Goal: Transaction & Acquisition: Purchase product/service

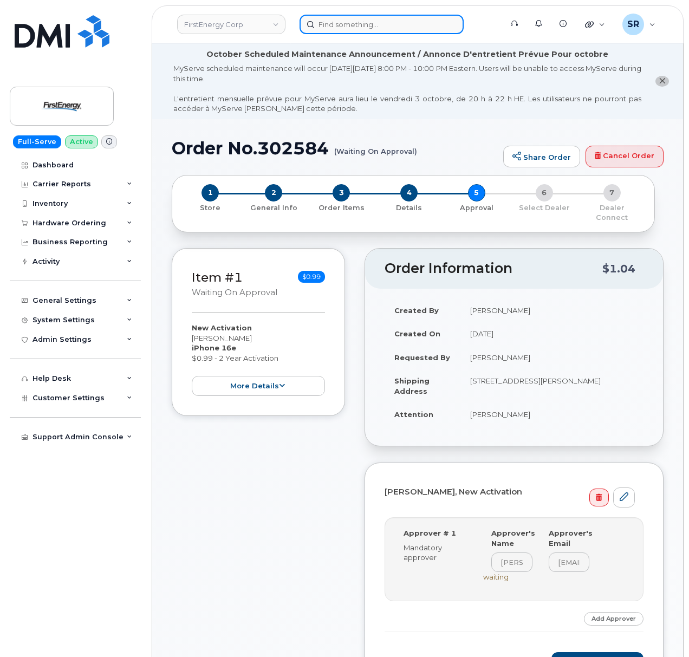
click at [341, 28] on input at bounding box center [381, 24] width 164 height 19
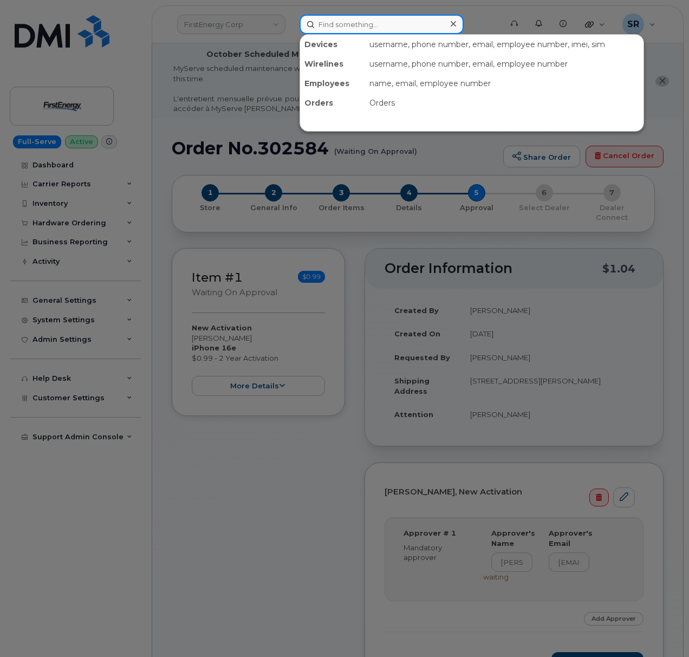
paste input "403-813-9331"
type input "403-813-9331"
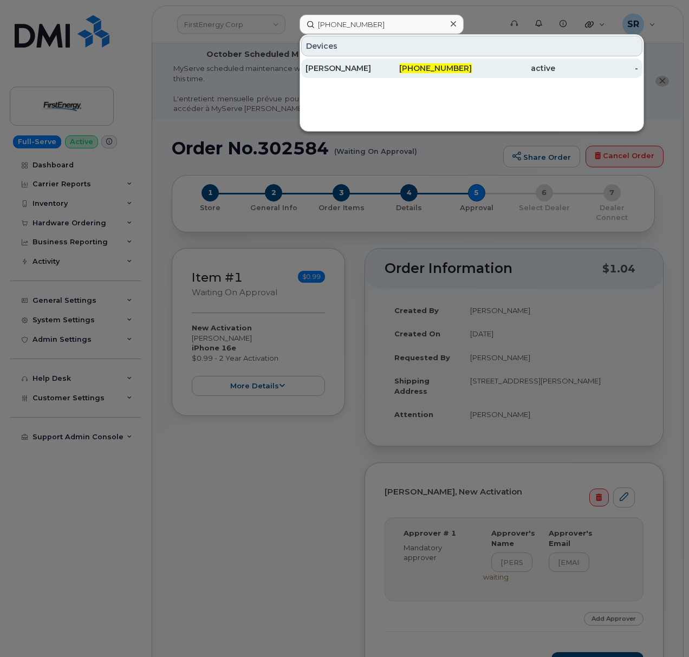
click at [409, 63] on div "403-813-9331" at bounding box center [430, 68] width 83 height 11
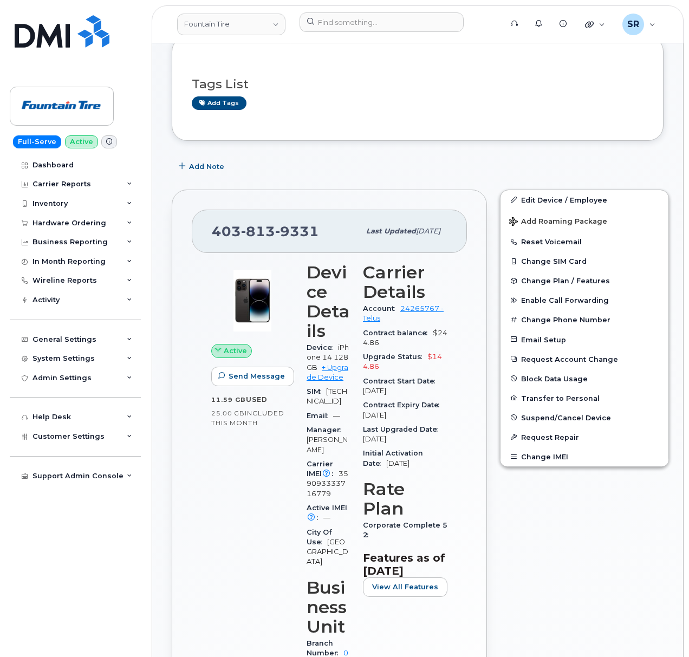
scroll to position [144, 0]
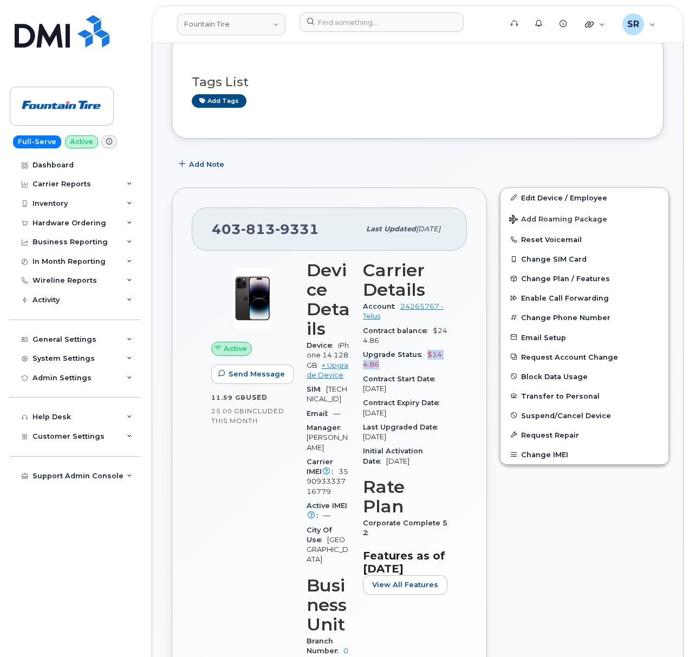
drag, startPoint x: 381, startPoint y: 369, endPoint x: 426, endPoint y: 356, distance: 46.4
click at [426, 356] on div "Upgrade Status $144.86" at bounding box center [405, 360] width 84 height 24
click at [414, 375] on div "Contract Start Date Sep 25, 2020" at bounding box center [405, 384] width 84 height 24
drag, startPoint x: 390, startPoint y: 371, endPoint x: 362, endPoint y: 360, distance: 30.2
click at [363, 360] on div "Upgrade Status $144.86" at bounding box center [405, 360] width 84 height 24
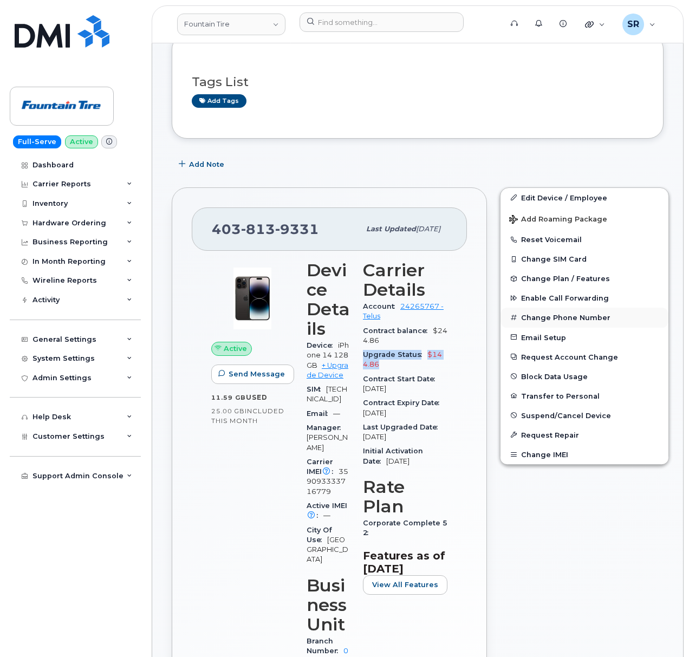
copy div "Upgrade Status $144.86"
drag, startPoint x: 427, startPoint y: 441, endPoint x: 357, endPoint y: 382, distance: 91.1
click at [357, 382] on div "Carrier Details Account 24265767 - Telus Contract balance $244.86 Upgrade Statu…" at bounding box center [404, 504] width 97 height 501
copy section "Contract Start Date Sep 25, 2020 Contract Expiry Date May 18, 2026 Last Upgrade…"
click at [446, 460] on div "Carrier Details Account 24265767 - Telus Contract balance $244.86 Upgrade Statu…" at bounding box center [404, 504] width 97 height 501
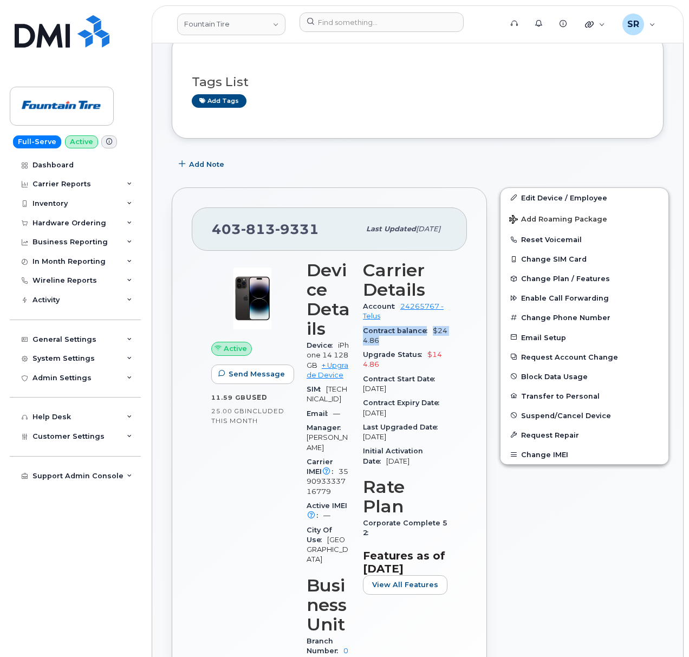
drag, startPoint x: 389, startPoint y: 345, endPoint x: 355, endPoint y: 331, distance: 36.2
click at [356, 331] on div "Carrier Details Account 24265767 - Telus Contract balance $244.86 Upgrade Statu…" at bounding box center [404, 504] width 97 height 501
copy div "Contract balance $244.86"
drag, startPoint x: 316, startPoint y: 232, endPoint x: 183, endPoint y: 238, distance: 133.4
click at [183, 238] on div "403 813 9331 Last updated Sep 02, 2023 Active Send Message 11.59 GB  used 25.00…" at bounding box center [329, 502] width 315 height 630
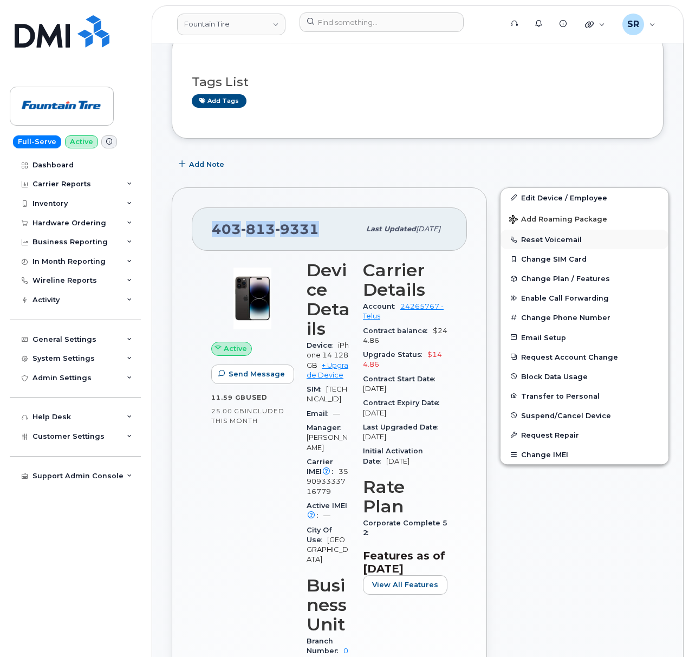
copy span "[PHONE_NUMBER]"
click at [325, 376] on link "+ Upgrade Device" at bounding box center [328, 370] width 42 height 18
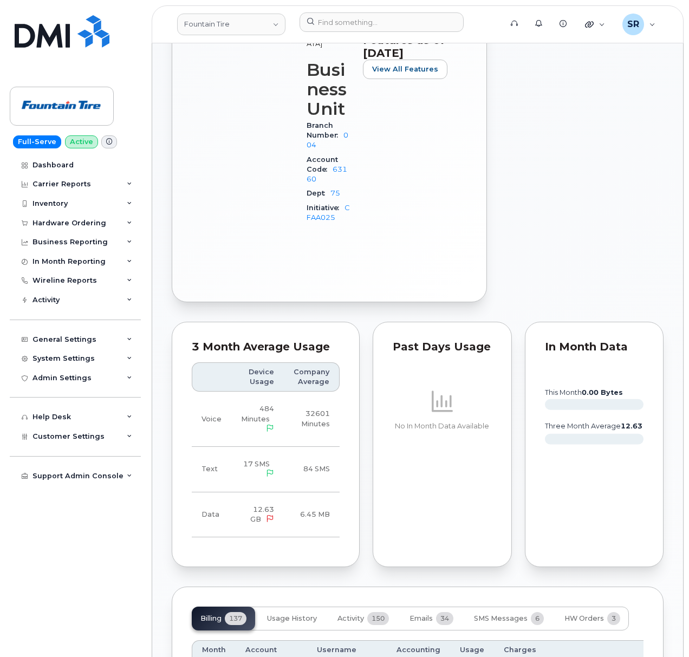
scroll to position [866, 0]
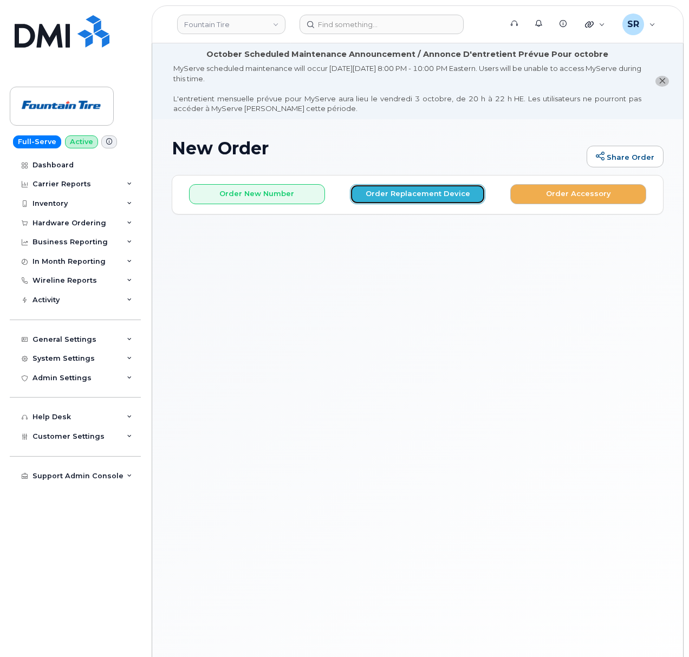
click at [388, 197] on button "Order Replacement Device" at bounding box center [418, 194] width 136 height 20
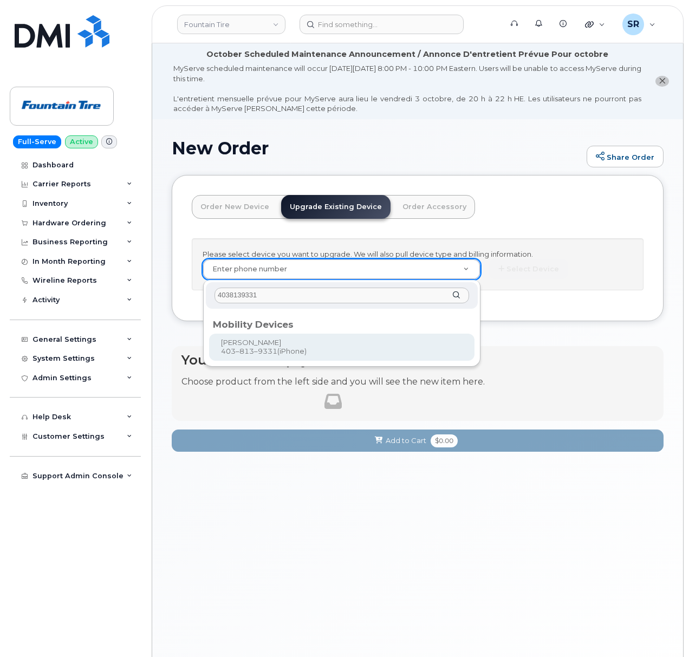
type input "4038139331"
type input "98493"
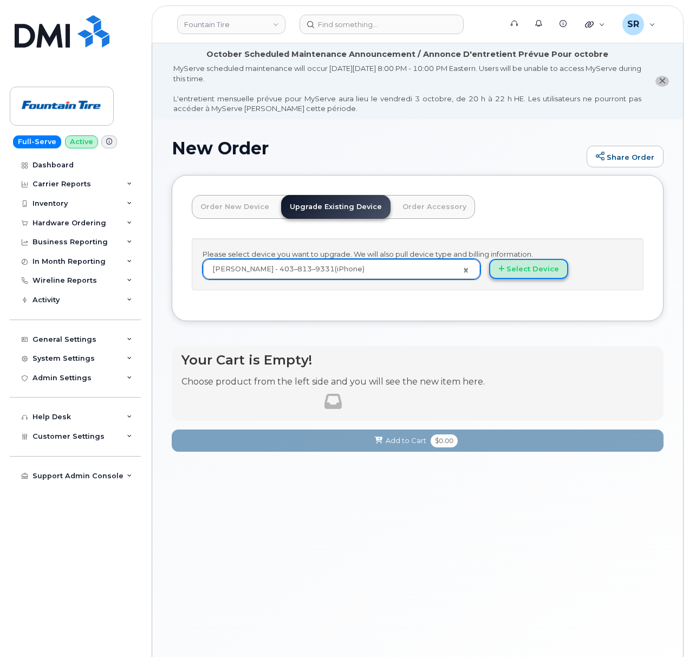
click at [542, 273] on button "Select Device" at bounding box center [528, 269] width 79 height 20
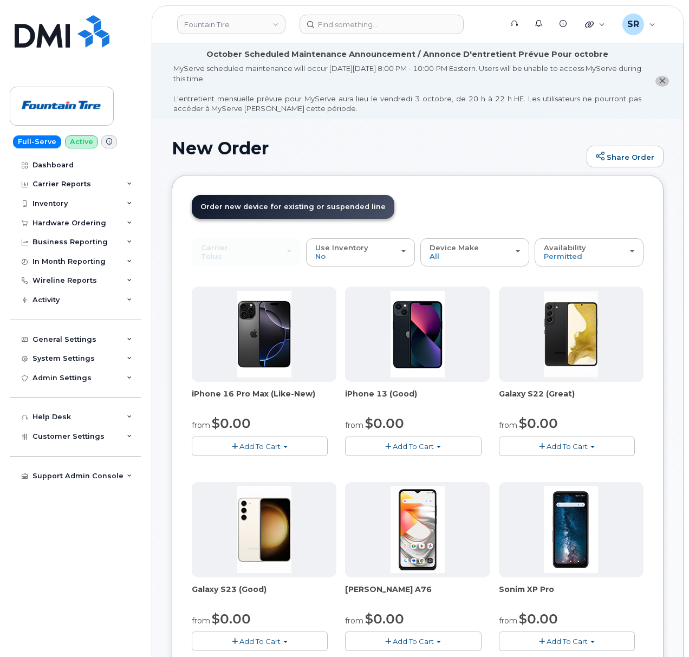
click at [275, 447] on span "Add To Cart" at bounding box center [259, 446] width 41 height 9
click at [280, 441] on button "Add To Cart" at bounding box center [260, 445] width 136 height 19
click at [414, 447] on span "Add To Cart" at bounding box center [413, 446] width 41 height 9
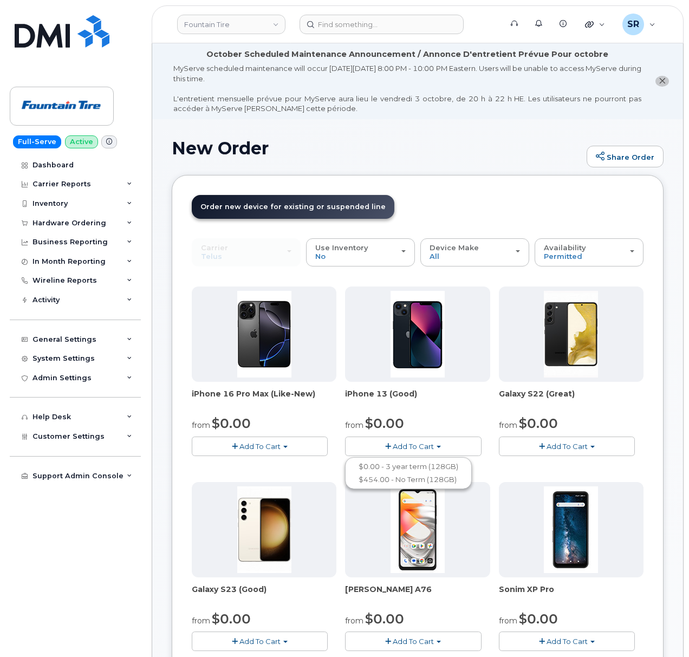
click at [415, 442] on button "Add To Cart" at bounding box center [413, 445] width 136 height 19
click at [310, 438] on button "Add To Cart" at bounding box center [260, 445] width 136 height 19
click at [309, 440] on button "Add To Cart" at bounding box center [260, 445] width 136 height 19
click at [575, 438] on button "Add To Cart" at bounding box center [567, 445] width 136 height 19
click at [575, 442] on button "Add To Cart" at bounding box center [567, 445] width 136 height 19
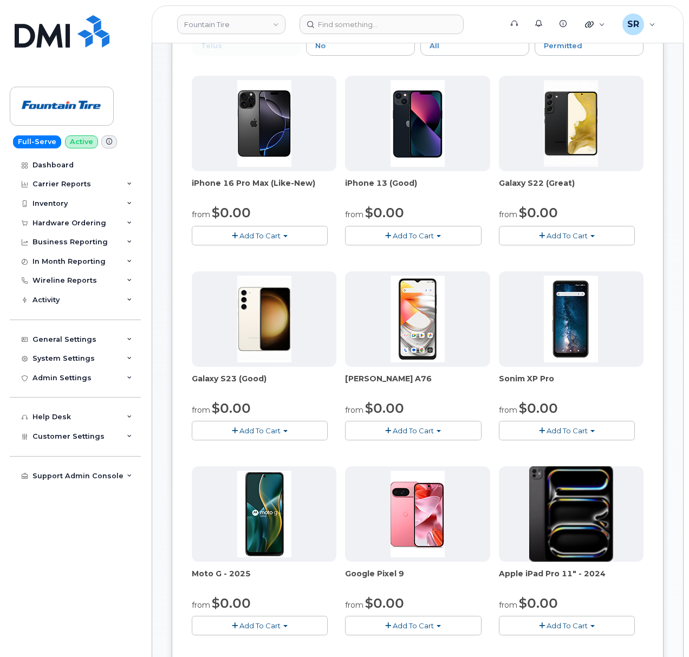
scroll to position [72, 0]
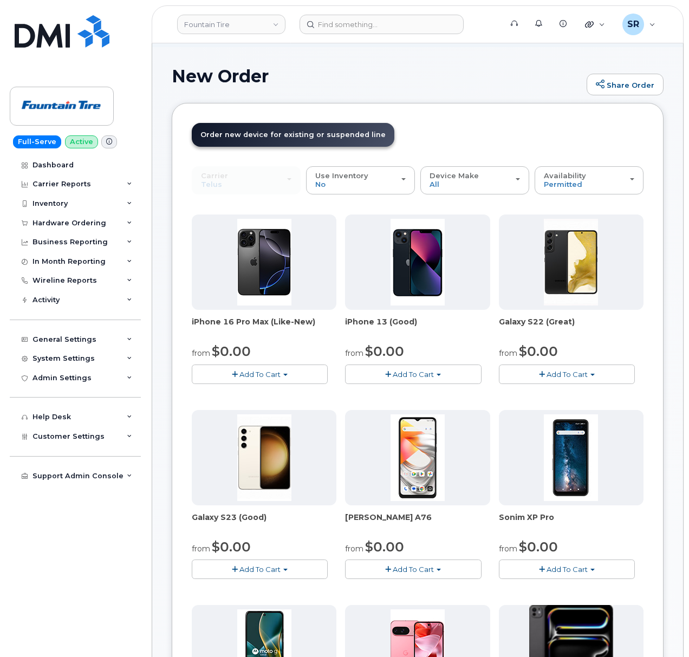
click at [270, 373] on span "Add To Cart" at bounding box center [259, 374] width 41 height 9
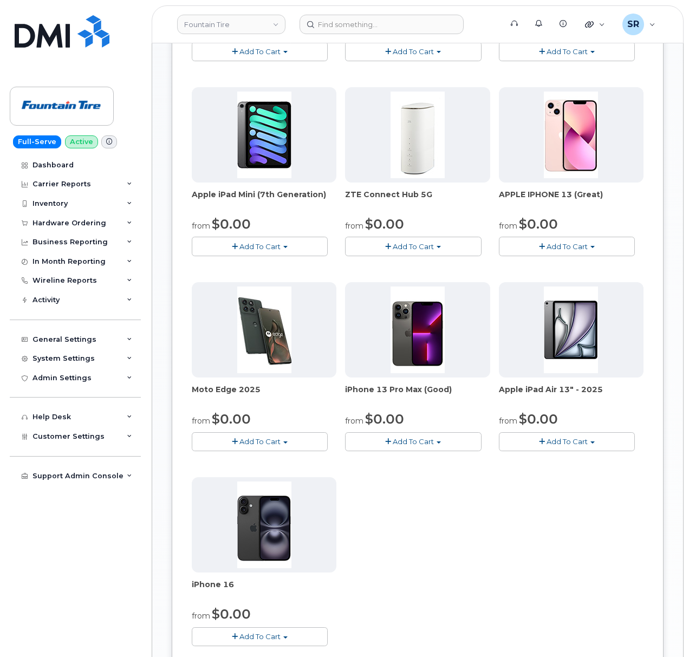
scroll to position [866, 0]
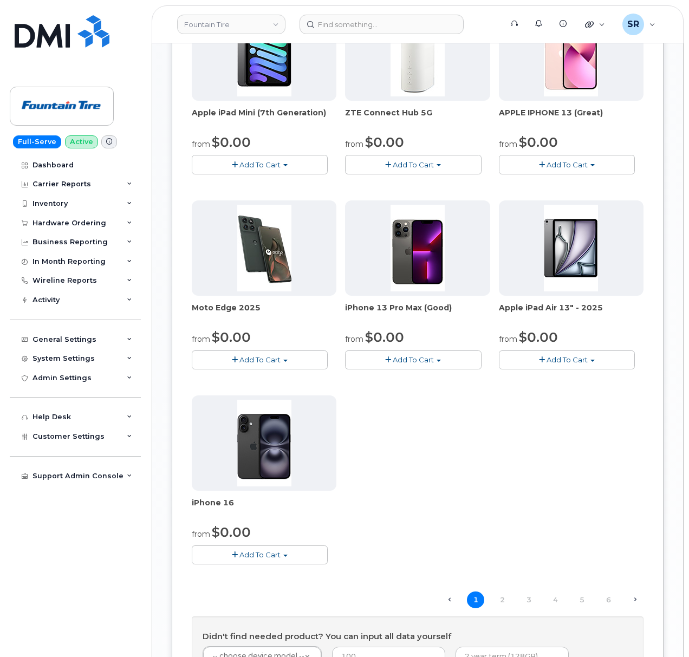
click at [277, 551] on button "Add To Cart" at bounding box center [260, 554] width 136 height 19
click at [445, 497] on div "iPhone 16 Pro Max (Like-New) from $0.00 Add To Cart $229.00 - 3 year term (256G…" at bounding box center [418, 1] width 452 height 1162
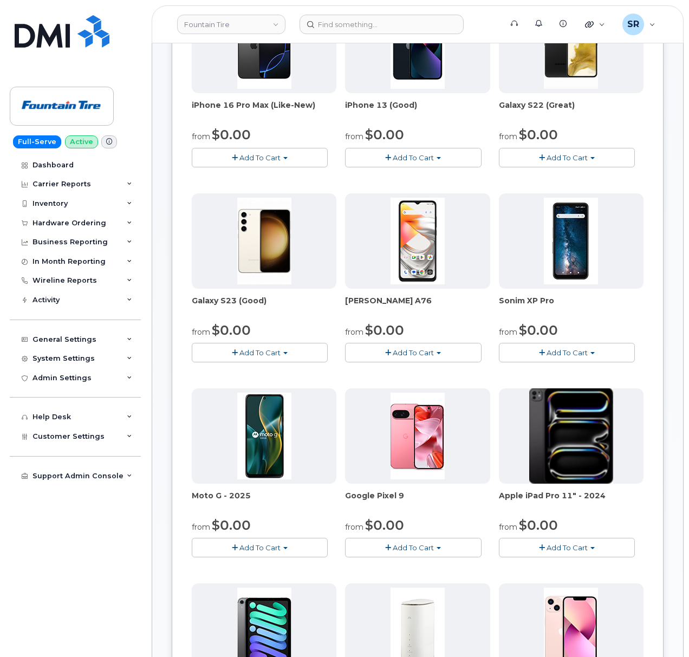
scroll to position [72, 0]
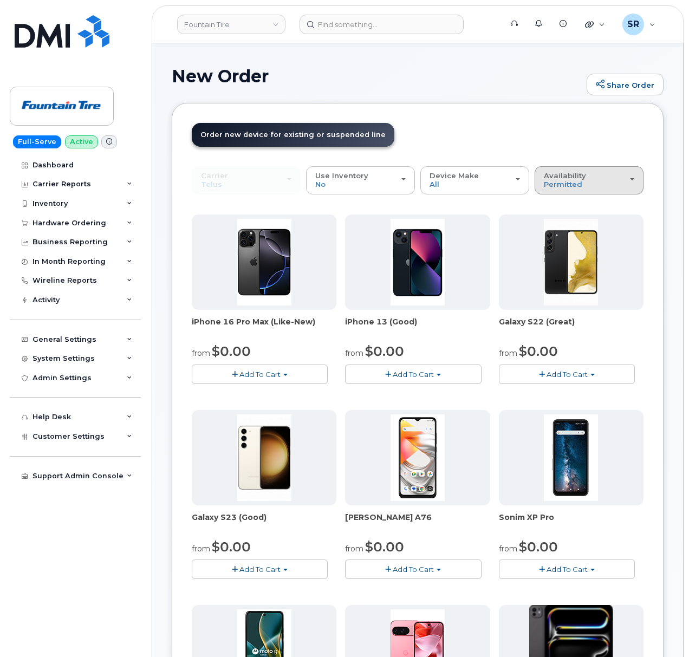
click at [585, 181] on div "Availability Permitted All" at bounding box center [589, 180] width 90 height 17
click at [564, 219] on div "All" at bounding box center [588, 223] width 103 height 13
click at [562, 187] on span "Permitted" at bounding box center [563, 184] width 38 height 9
click at [557, 228] on label "All" at bounding box center [548, 223] width 23 height 13
click at [0, 0] on input "All" at bounding box center [0, 0] width 0 height 0
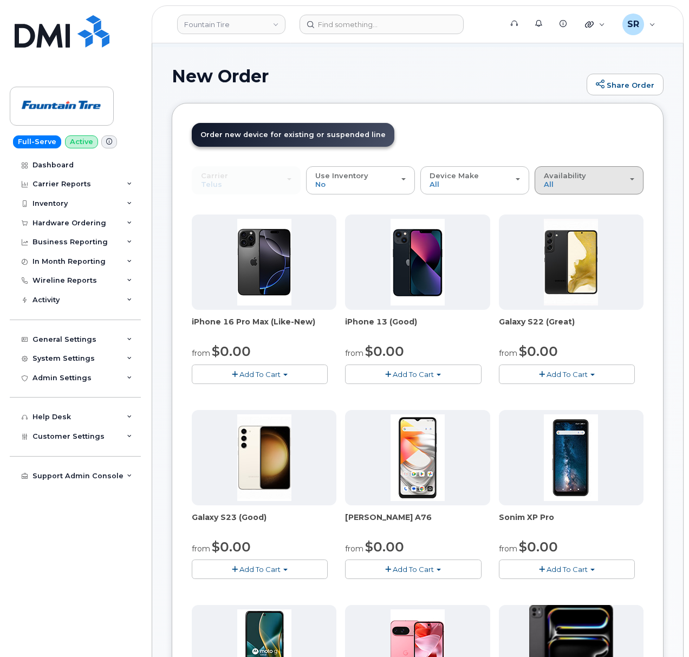
click at [600, 167] on button "Availability Permitted All" at bounding box center [589, 180] width 109 height 28
click at [559, 204] on label "Permitted" at bounding box center [562, 204] width 51 height 13
click at [0, 0] on input "Permitted" at bounding box center [0, 0] width 0 height 0
click at [390, 179] on div "Use Inventory No" at bounding box center [360, 180] width 90 height 17
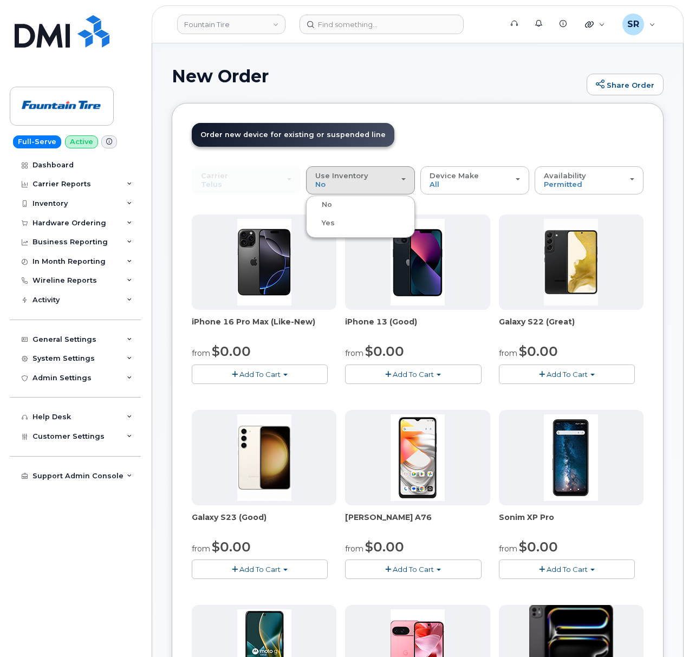
click at [329, 223] on label "Yes" at bounding box center [322, 223] width 26 height 13
click at [0, 0] on input "Yes" at bounding box center [0, 0] width 0 height 0
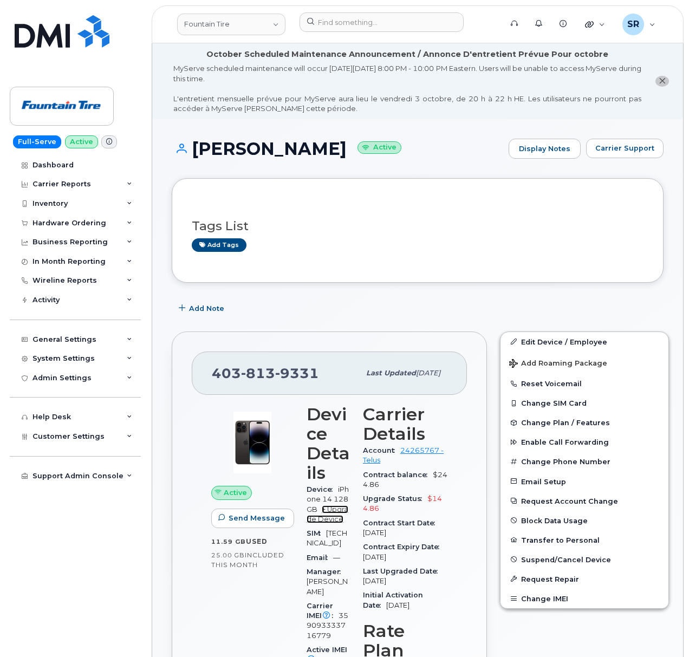
click at [325, 523] on link "+ Upgrade Device" at bounding box center [328, 514] width 42 height 18
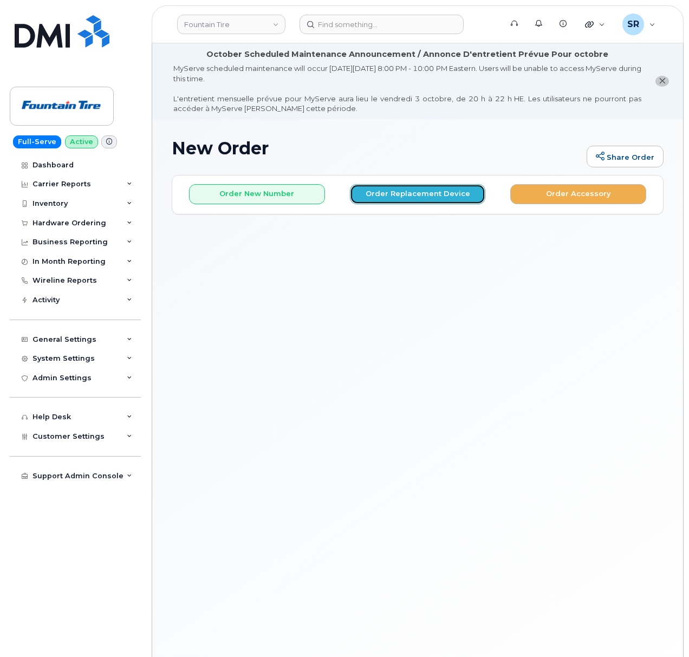
click at [438, 195] on button "Order Replacement Device" at bounding box center [418, 194] width 136 height 20
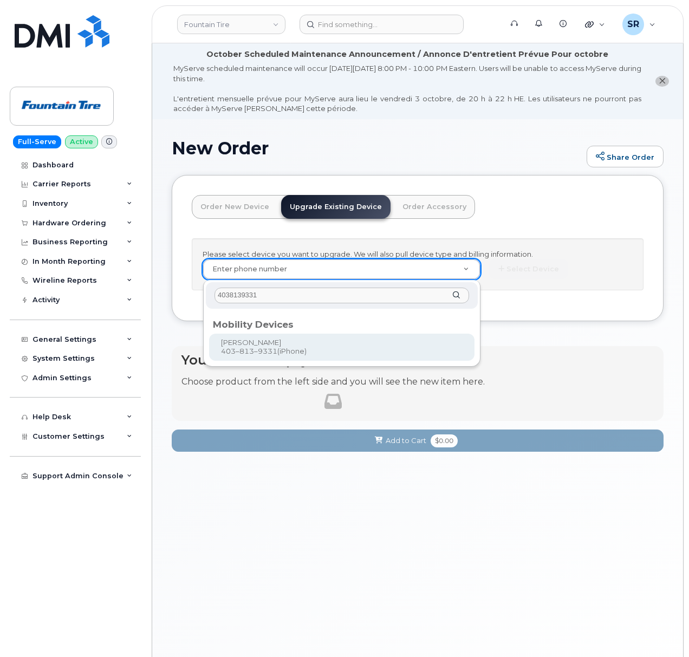
type input "4038139331"
type input "98493"
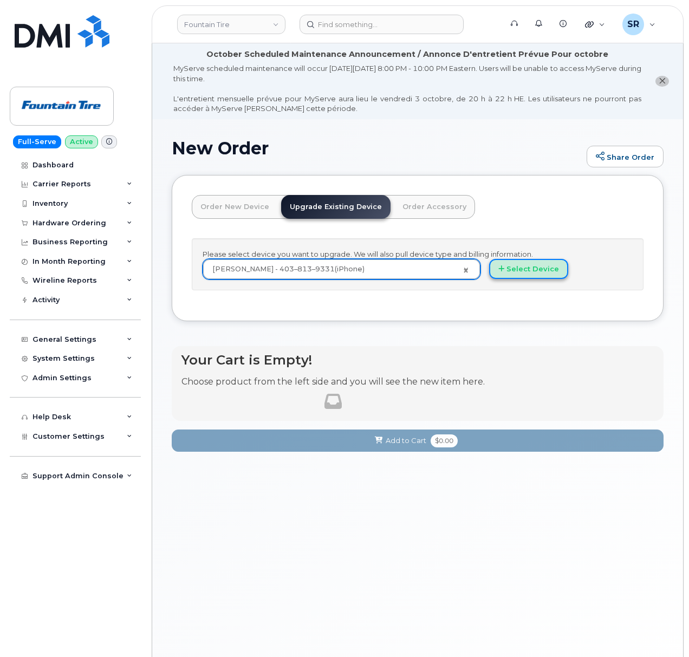
click at [516, 273] on button "Select Device" at bounding box center [528, 269] width 79 height 20
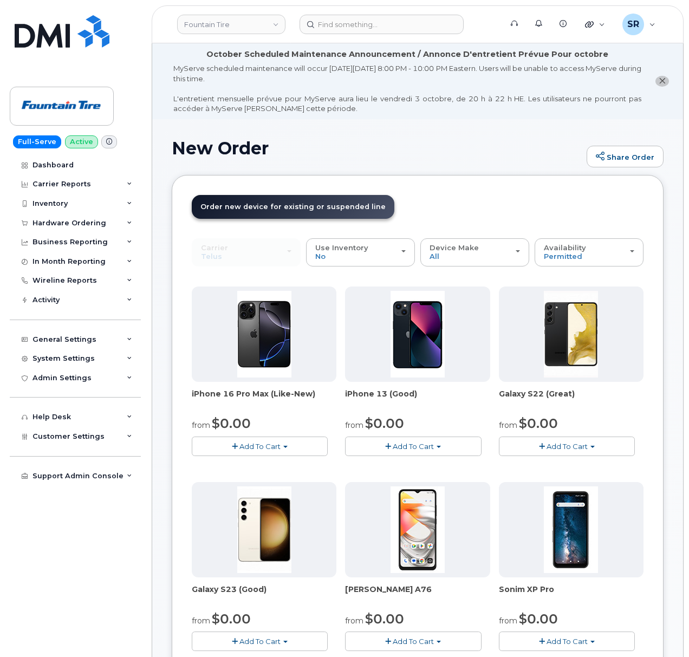
click at [284, 445] on button "Add To Cart" at bounding box center [260, 445] width 136 height 19
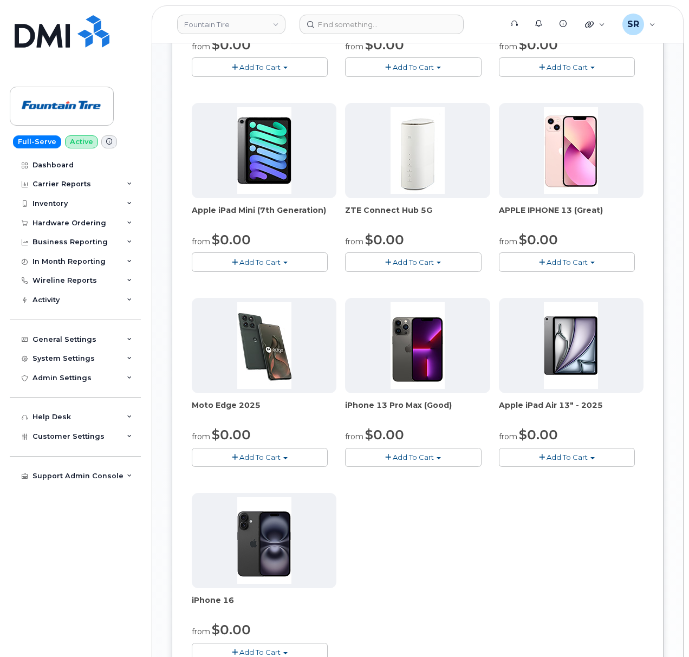
scroll to position [794, 0]
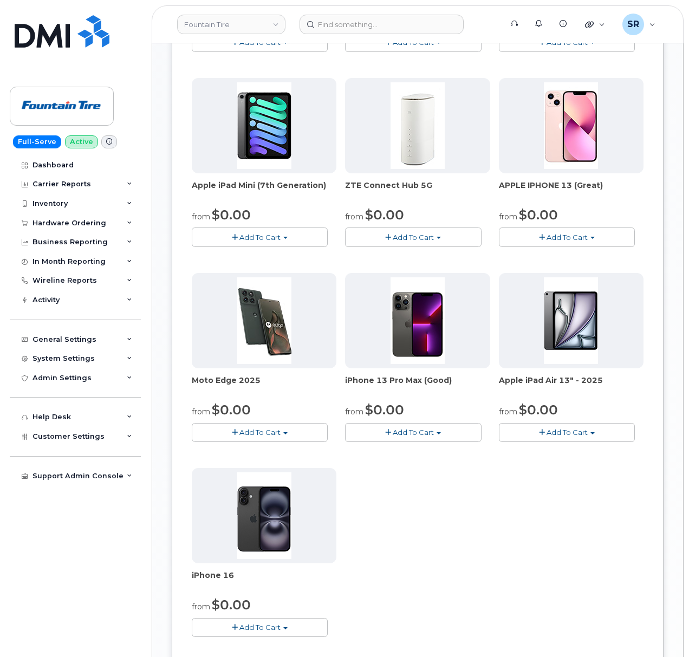
click at [300, 629] on button "Add To Cart" at bounding box center [260, 627] width 136 height 19
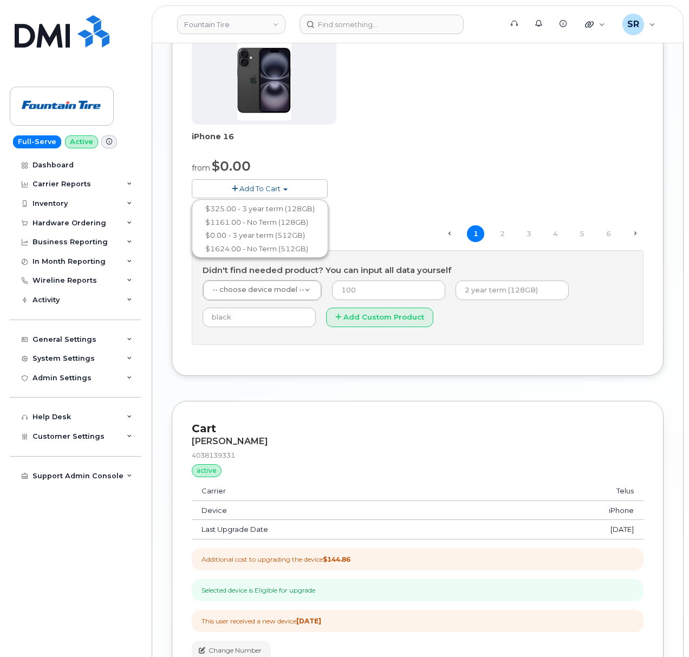
scroll to position [1004, 0]
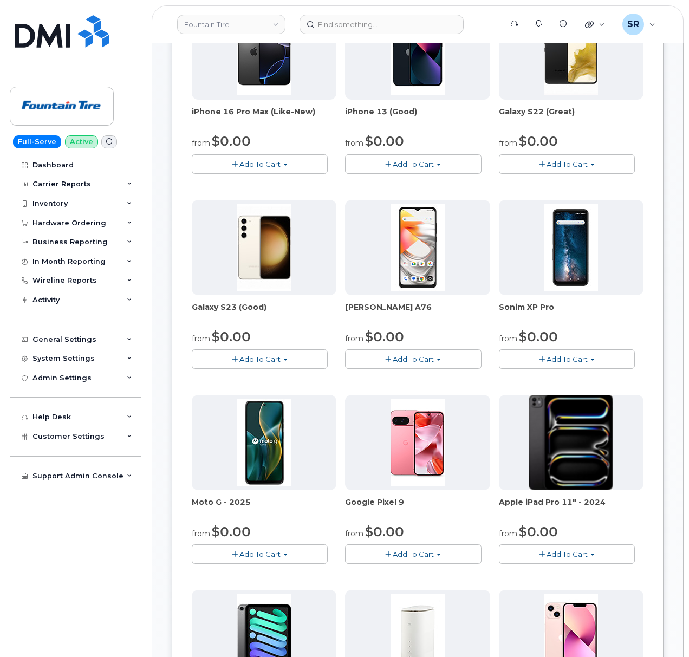
scroll to position [0, 0]
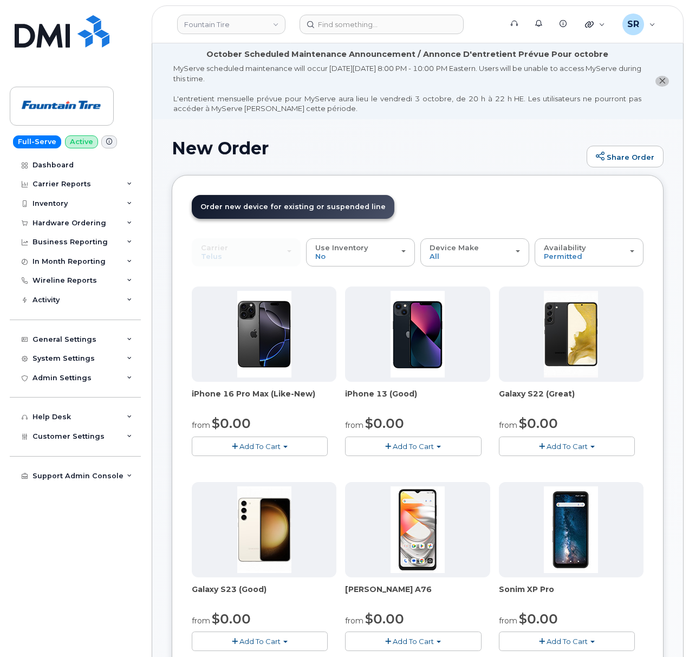
click at [462, 206] on header "Order New Device Upgrade Existing Device Order Accessory Order new device and n…" at bounding box center [418, 216] width 452 height 43
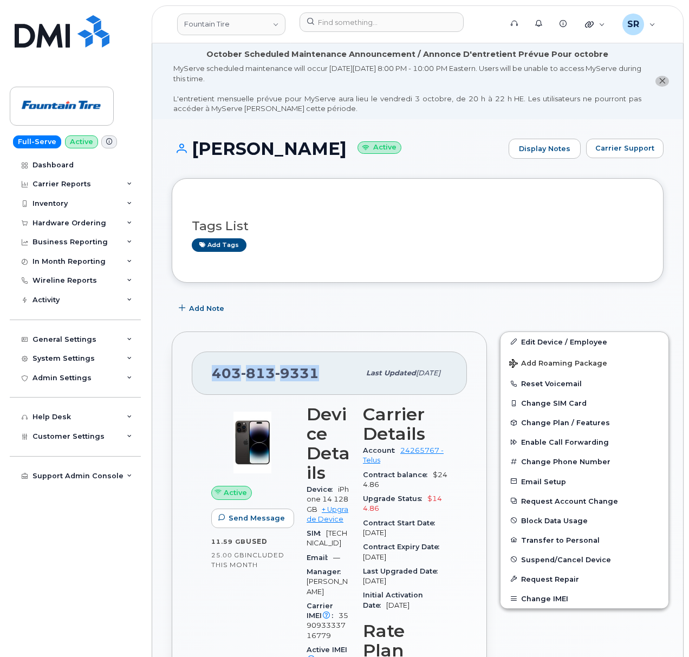
drag, startPoint x: 321, startPoint y: 369, endPoint x: 148, endPoint y: 369, distance: 172.8
copy span "[PHONE_NUMBER]"
click at [253, 26] on link "Fountain Tire" at bounding box center [231, 25] width 108 height 22
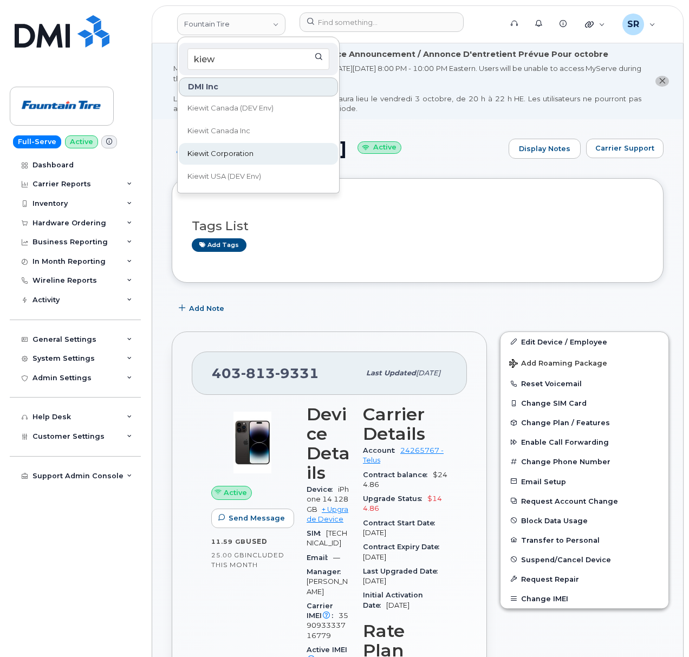
type input "kiew"
click at [261, 147] on link "Kiewit Corporation" at bounding box center [258, 154] width 159 height 22
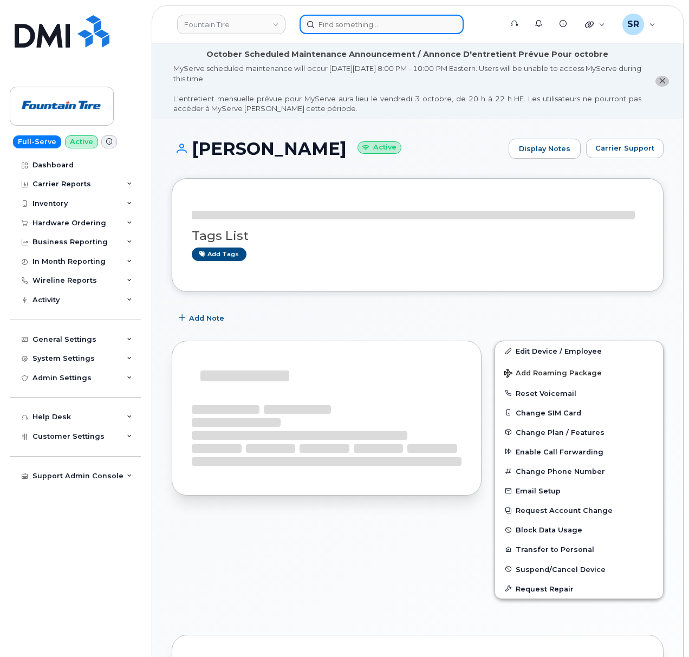
click at [356, 27] on input at bounding box center [381, 24] width 164 height 19
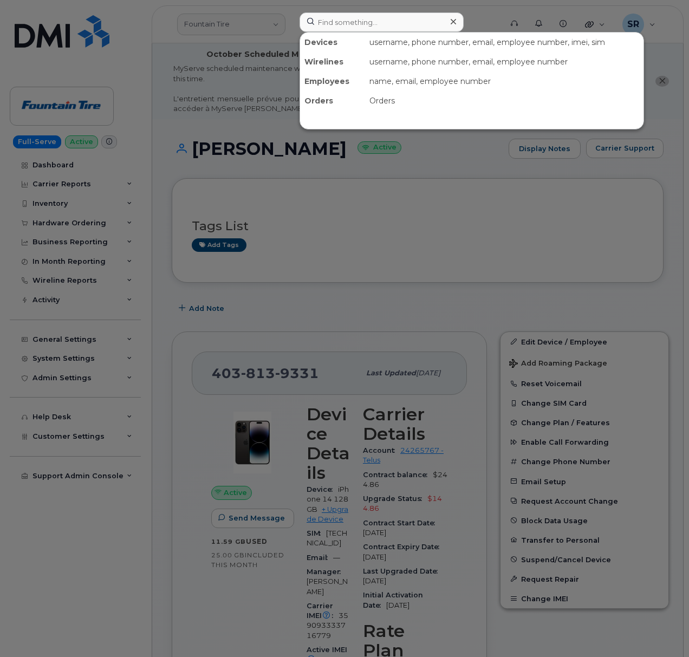
click at [224, 86] on div at bounding box center [344, 328] width 689 height 657
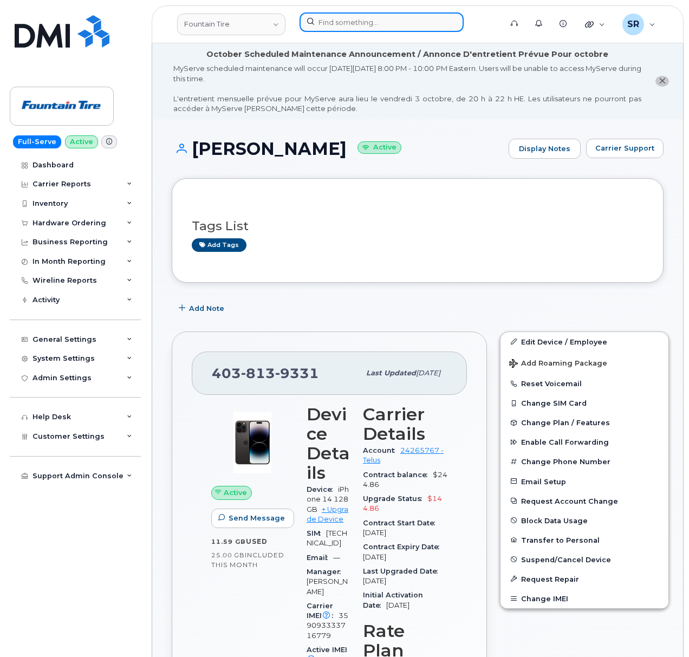
click at [392, 24] on input at bounding box center [381, 21] width 164 height 19
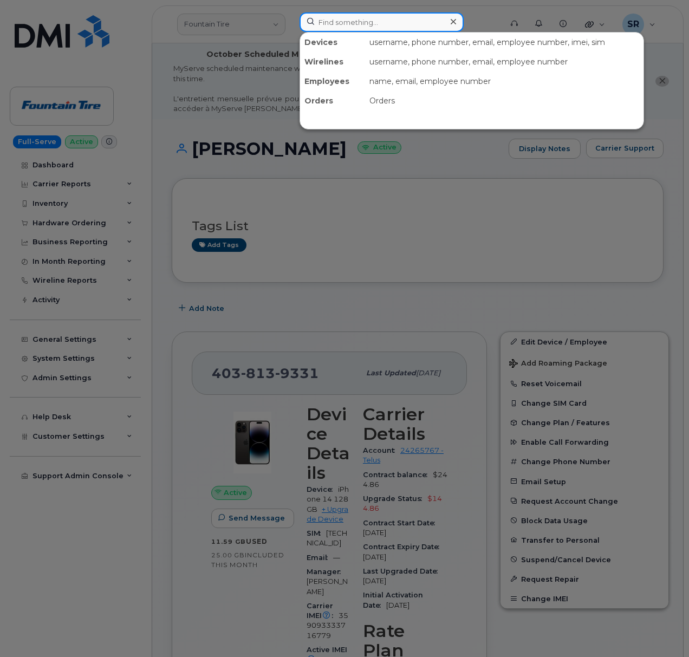
paste input "5126693618"
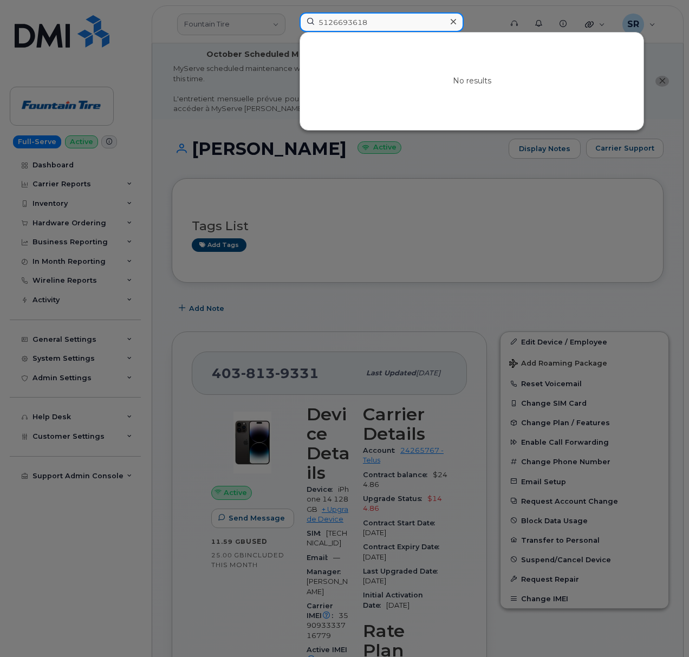
click at [389, 27] on input "5126693618" at bounding box center [381, 21] width 164 height 19
paste input "Maxwell Regan"
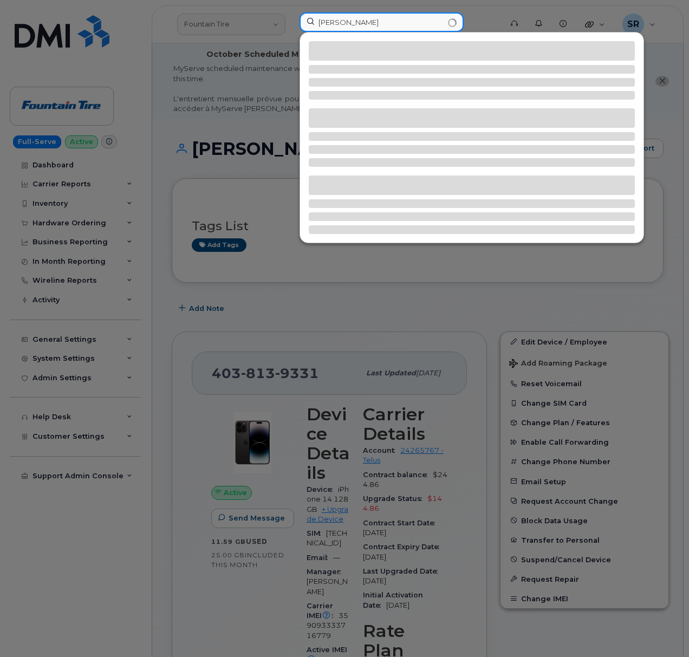
type input "Maxwell Regan"
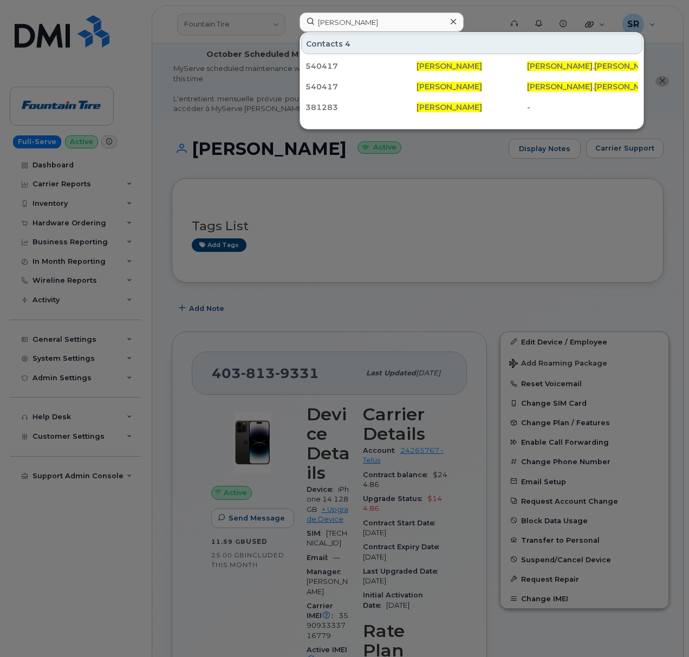
click at [377, 251] on div at bounding box center [344, 328] width 689 height 657
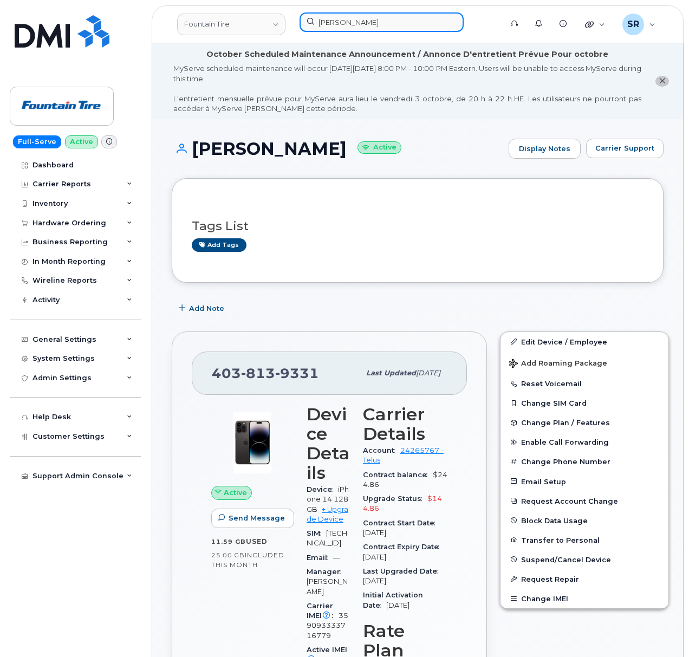
click at [368, 25] on input "Maxwell Regan" at bounding box center [381, 21] width 164 height 19
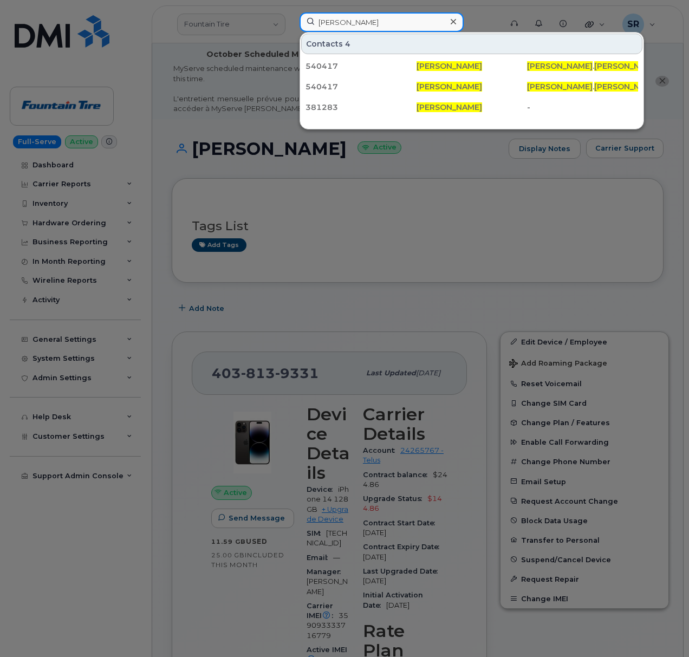
click at [397, 24] on input "Maxwell Regan" at bounding box center [381, 21] width 164 height 19
click at [133, 235] on div at bounding box center [344, 328] width 689 height 657
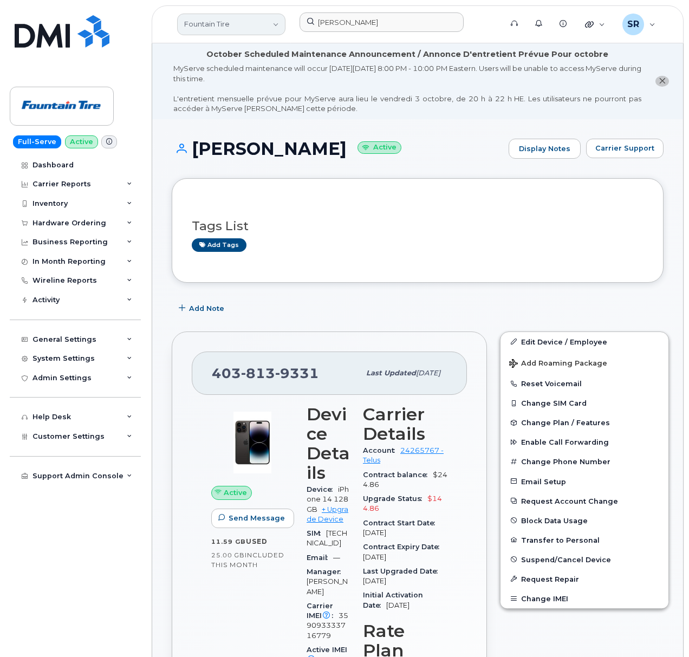
click at [256, 27] on link "Fountain Tire" at bounding box center [231, 25] width 108 height 22
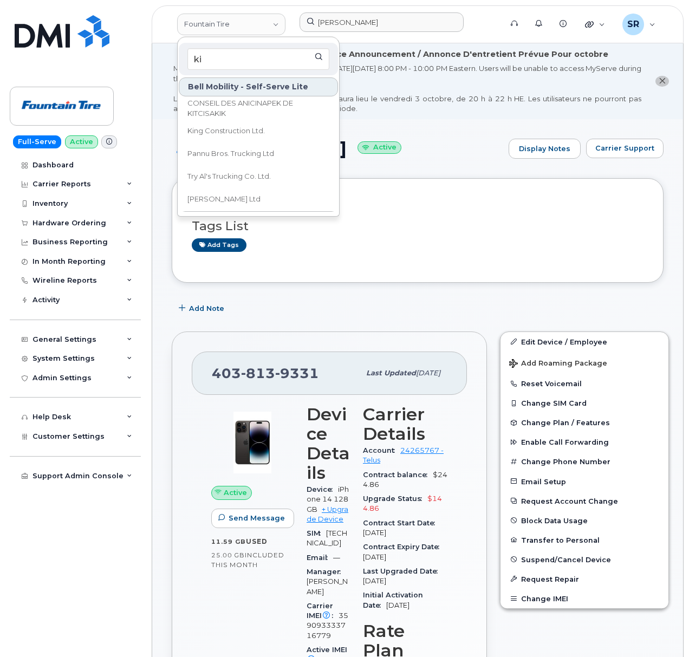
type input "ki"
click at [341, 11] on header "Fountain Tire ki Bell Mobility - Self-Serve Lite CONSEIL DES ANICINAPEK DE KITC…" at bounding box center [418, 24] width 532 height 38
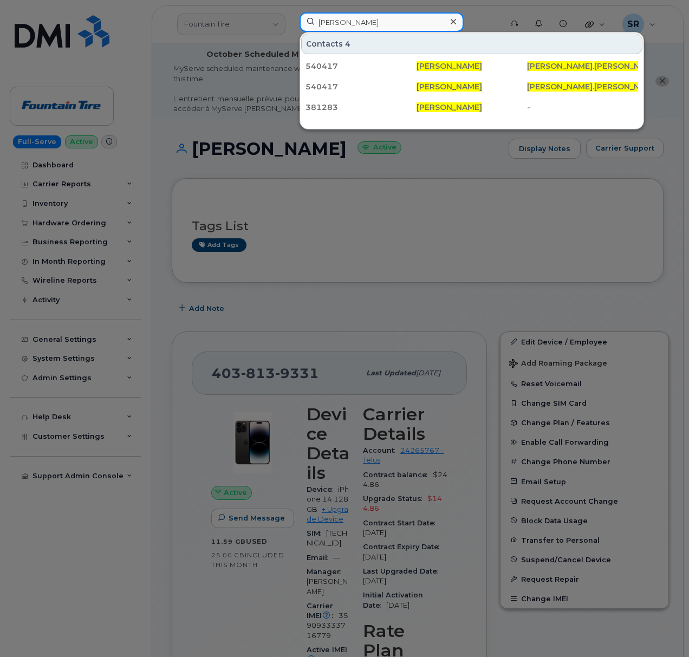
click at [342, 20] on input "Maxwell Regan" at bounding box center [381, 21] width 164 height 19
click at [342, 20] on input "[PERSON_NAME]" at bounding box center [381, 21] width 164 height 19
paste input "2244436996"
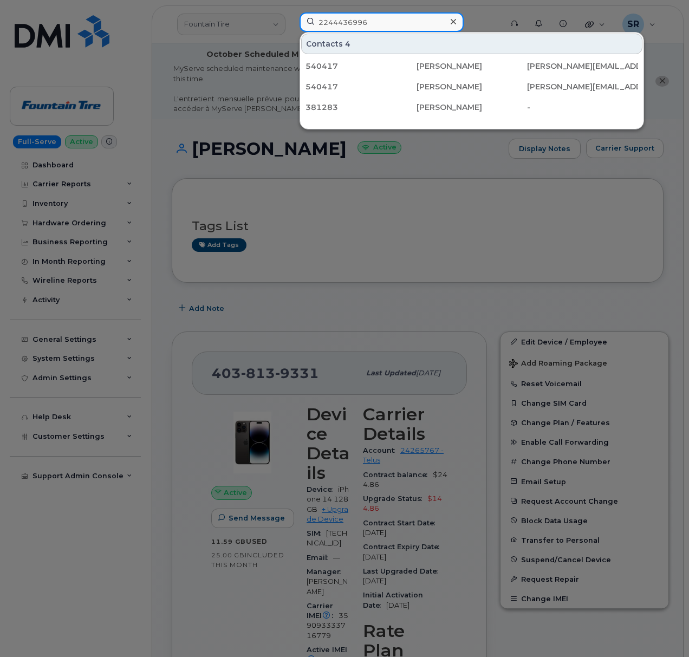
type input "2244436996"
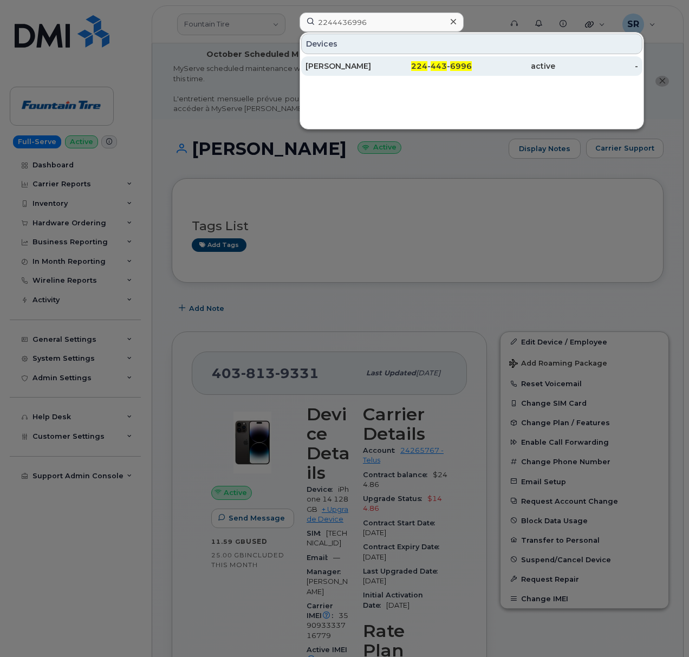
click at [384, 68] on div "JOSE QUIJADA" at bounding box center [346, 66] width 83 height 11
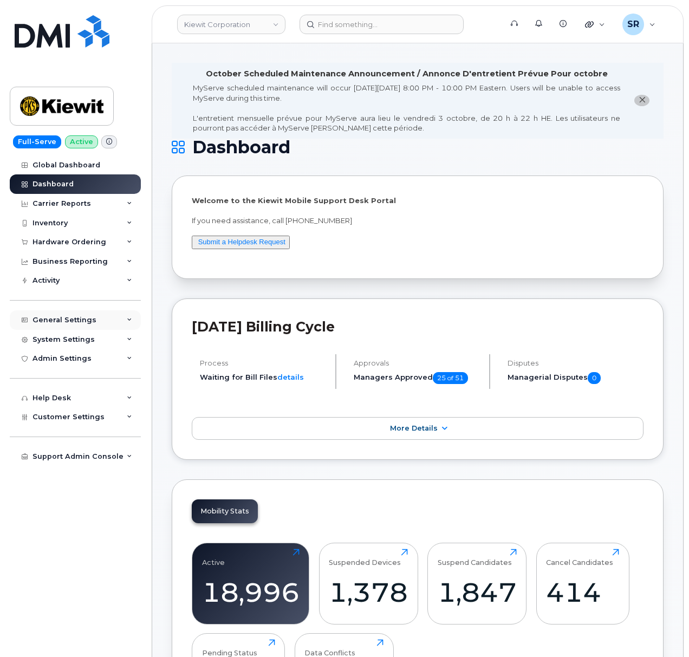
click at [72, 318] on div "General Settings" at bounding box center [64, 320] width 64 height 9
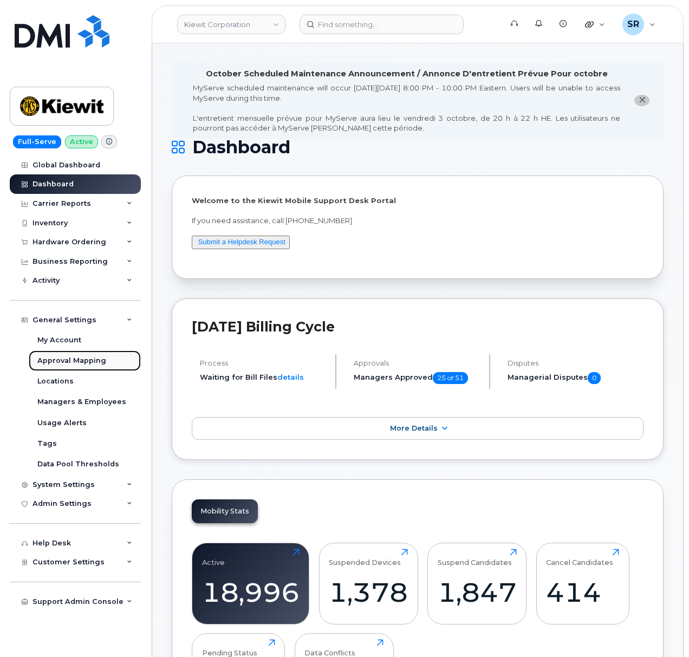
click at [87, 358] on div "Approval Mapping" at bounding box center [71, 361] width 69 height 10
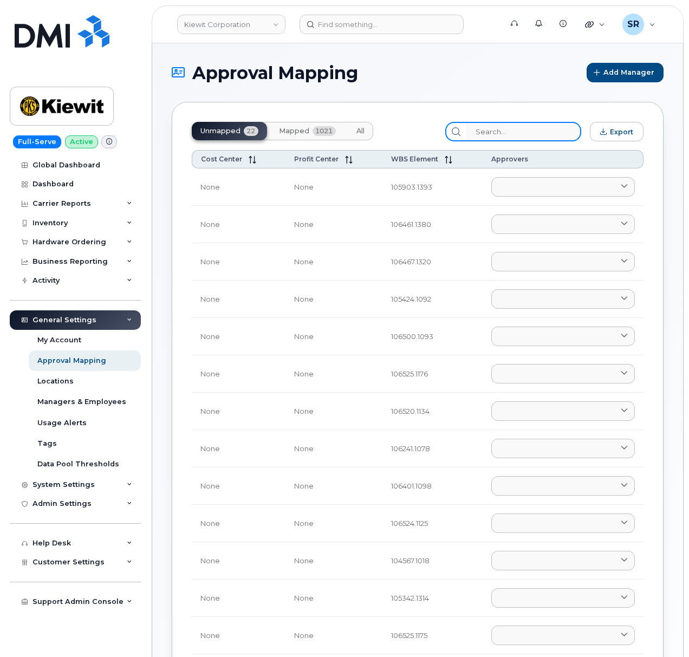
click at [525, 131] on input "search" at bounding box center [523, 131] width 115 height 19
click at [307, 125] on button "Mapped 1021" at bounding box center [307, 131] width 74 height 18
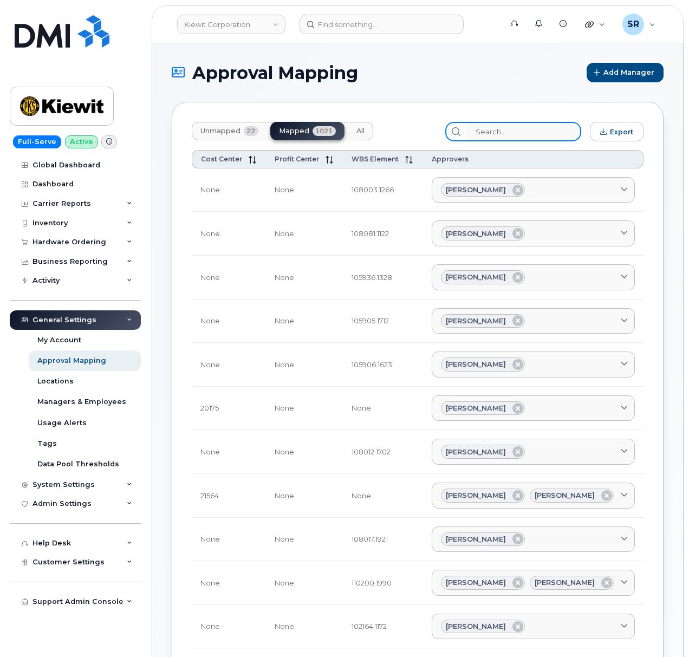
click at [529, 128] on input "search" at bounding box center [523, 131] width 115 height 19
paste input "106004"
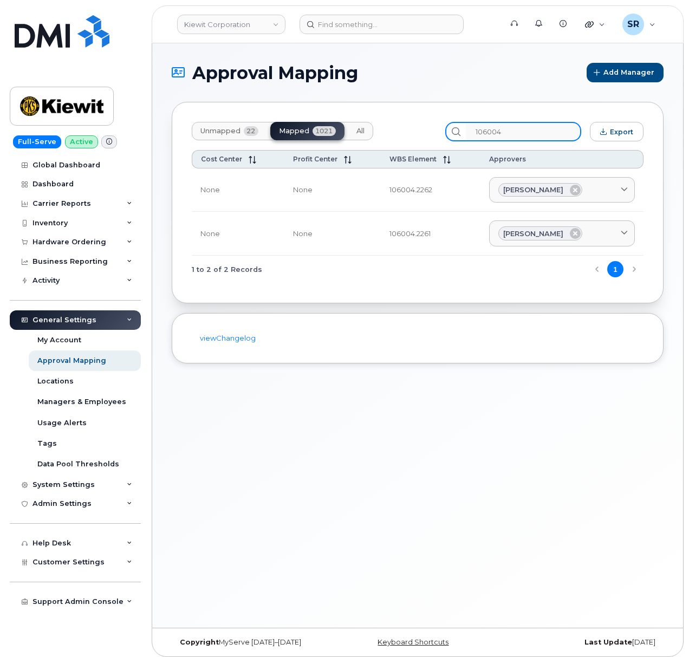
click at [531, 133] on input "106004" at bounding box center [523, 131] width 115 height 19
paste input "21"
type input "106004"
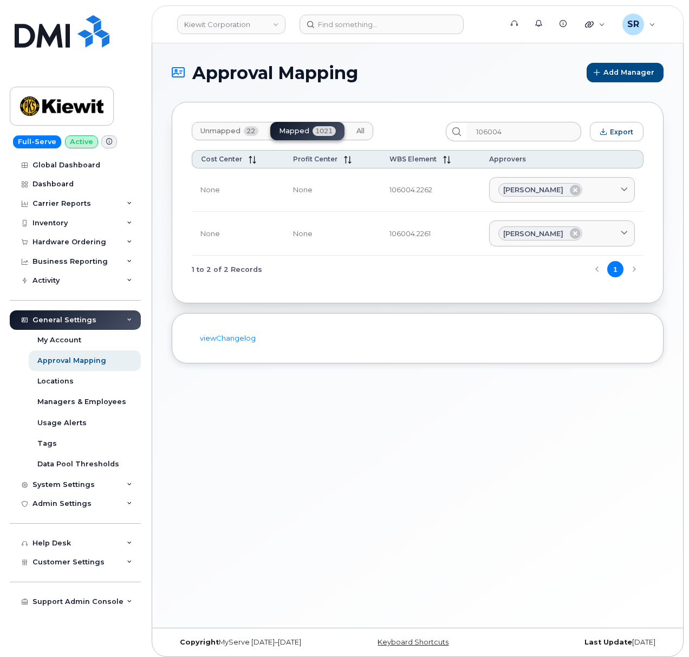
click at [408, 377] on div "Approval Mapping Add Manager Unmapped 22 Mapped 1021 All 106004 Export Cost Cen…" at bounding box center [417, 335] width 531 height 584
drag, startPoint x: 433, startPoint y: 191, endPoint x: 415, endPoint y: 194, distance: 18.7
click at [415, 194] on td "106004.2262" at bounding box center [431, 190] width 100 height 44
click at [445, 209] on td "106004.2262" at bounding box center [431, 190] width 100 height 44
drag, startPoint x: 430, startPoint y: 237, endPoint x: 416, endPoint y: 242, distance: 14.2
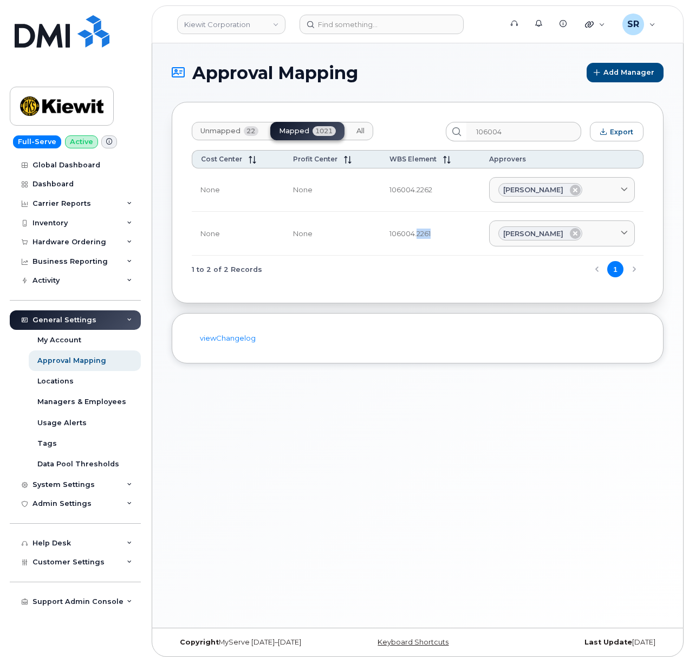
click at [416, 242] on td "106004.2261" at bounding box center [431, 234] width 100 height 44
click at [440, 235] on td "106004.2261" at bounding box center [431, 234] width 100 height 44
click at [627, 183] on link "Tanner Lamoree" at bounding box center [562, 190] width 146 height 26
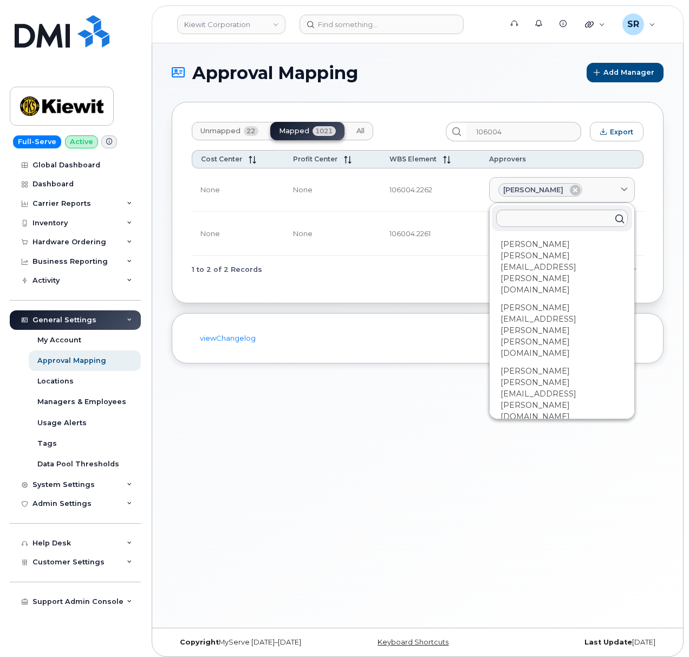
click at [654, 189] on div "Unmapped 22 Mapped 1021 All 106004 Export Cost Center Profit Center WBS Element…" at bounding box center [418, 202] width 492 height 201
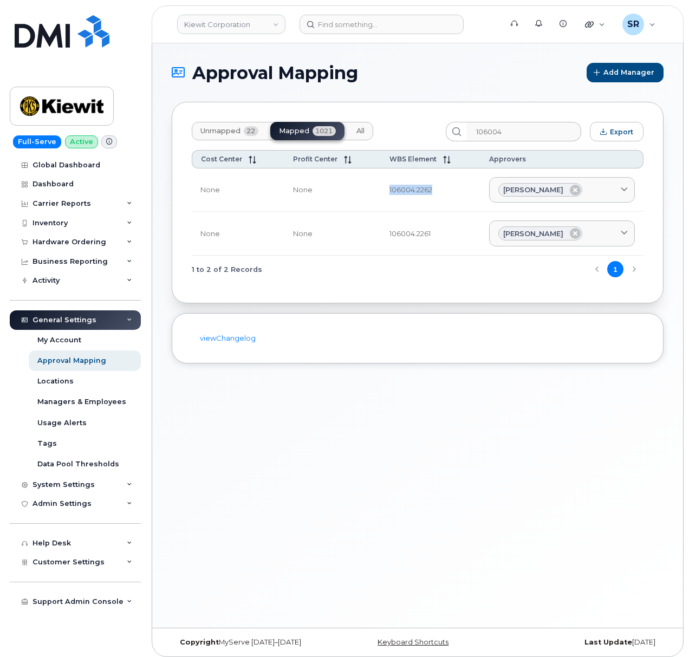
drag, startPoint x: 436, startPoint y: 193, endPoint x: 371, endPoint y: 202, distance: 65.6
click at [371, 202] on tr "None None 106004.2262 Tanner Lamoree Aaron Seward AARON.SEWARD@KSTCJV.COM Abria…" at bounding box center [418, 190] width 452 height 44
click at [407, 202] on td "106004.2262" at bounding box center [431, 190] width 100 height 44
click at [633, 198] on link "Tanner Lamoree" at bounding box center [562, 190] width 146 height 26
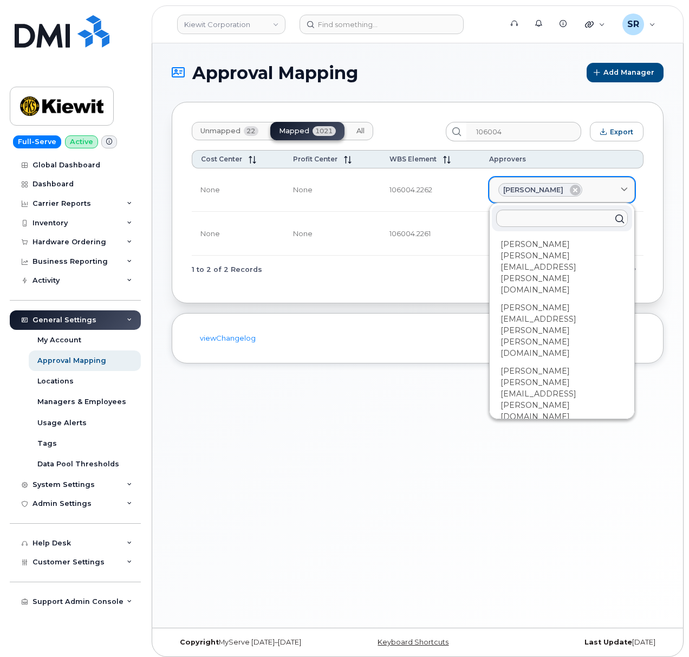
click at [629, 193] on span at bounding box center [624, 190] width 10 height 10
click at [442, 186] on td "106004.2262" at bounding box center [431, 190] width 100 height 44
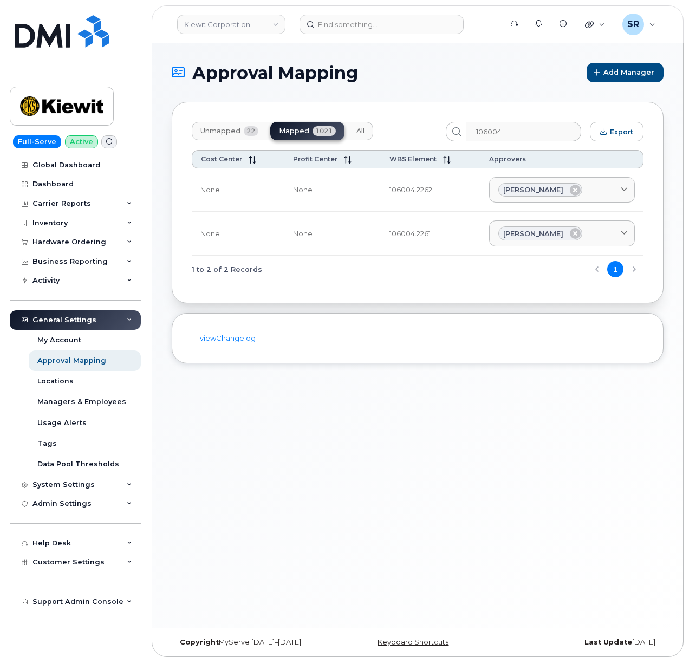
click at [442, 186] on td "106004.2262" at bounding box center [431, 190] width 100 height 44
drag, startPoint x: 432, startPoint y: 187, endPoint x: 380, endPoint y: 194, distance: 51.9
click at [381, 194] on td "106004.2262" at bounding box center [431, 190] width 100 height 44
copy td "106004.2262"
drag, startPoint x: 432, startPoint y: 232, endPoint x: 380, endPoint y: 237, distance: 51.7
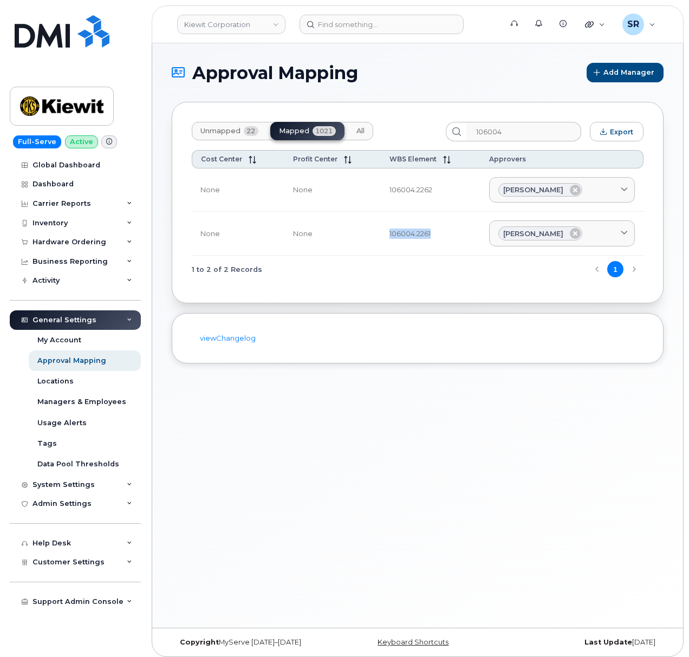
click at [381, 237] on td "106004.2261" at bounding box center [431, 234] width 100 height 44
copy td "106004.2261"
click at [389, 25] on input at bounding box center [381, 24] width 164 height 19
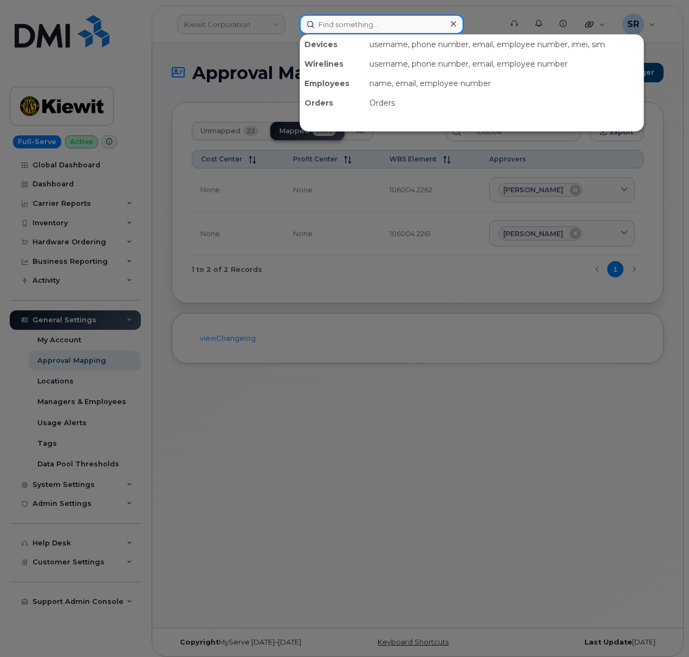
paste input "106004.2261"
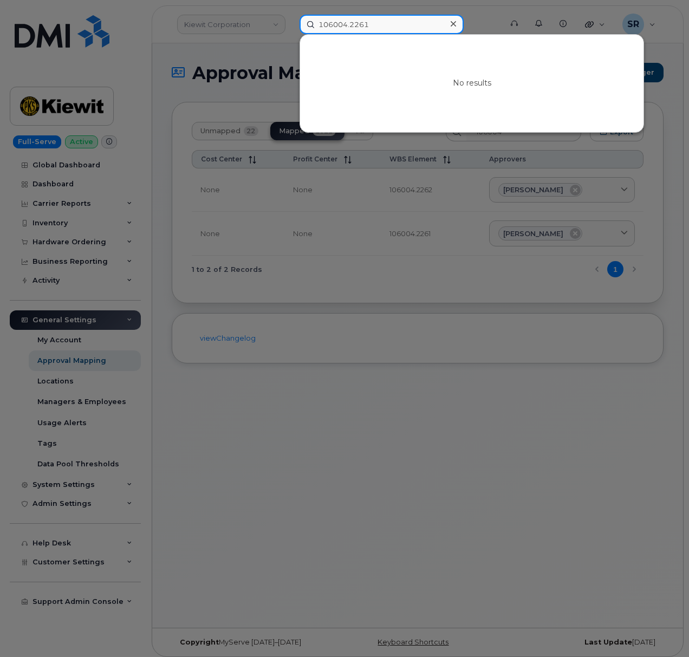
type input "106004.2261"
click at [304, 360] on div at bounding box center [344, 328] width 689 height 657
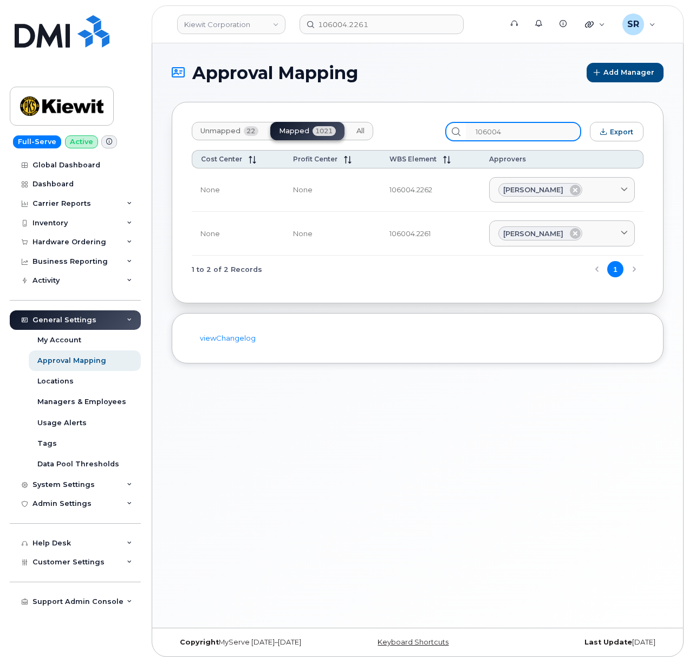
click at [513, 131] on input "106004" at bounding box center [523, 131] width 115 height 19
paste input ".2261"
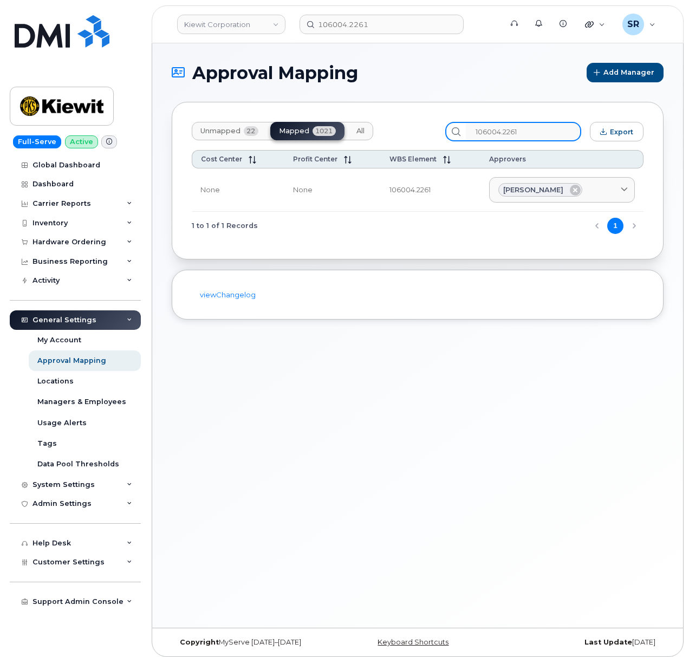
type input "106004.2261"
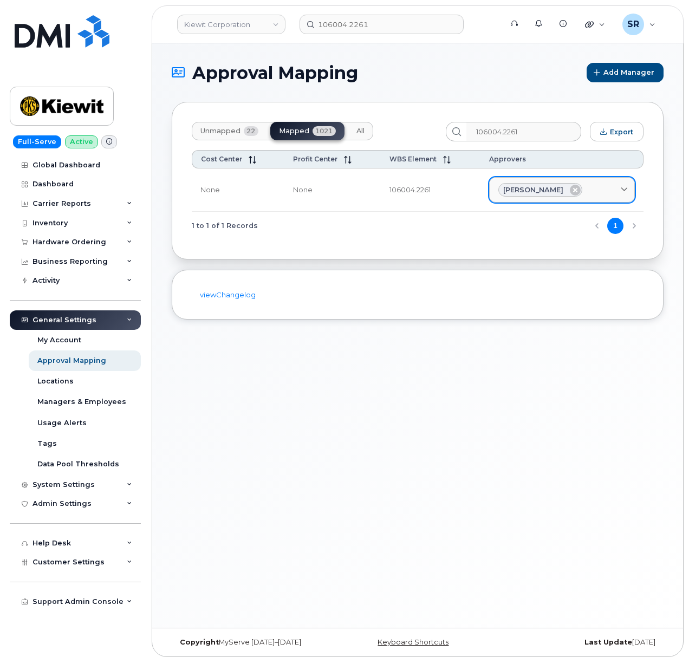
click at [619, 185] on span at bounding box center [624, 190] width 10 height 10
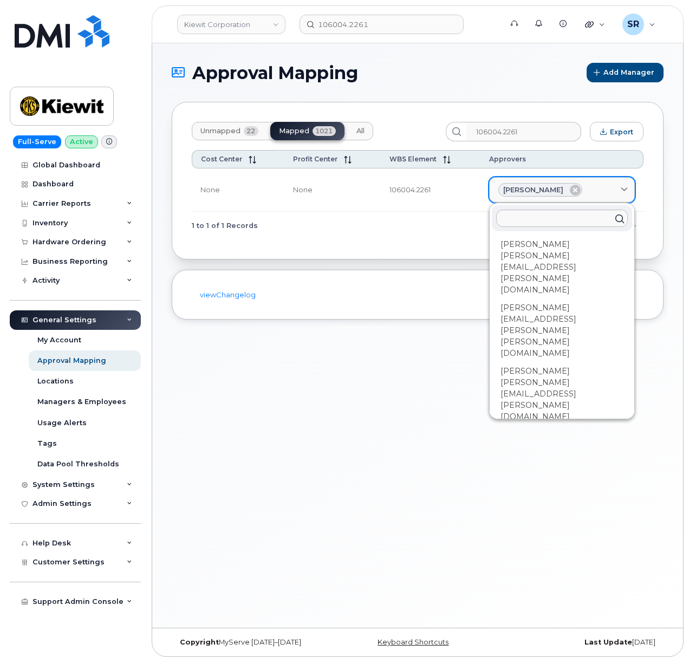
click at [619, 185] on span at bounding box center [624, 190] width 10 height 10
click at [360, 214] on div "1 to 1 of 1 Records 1" at bounding box center [418, 226] width 452 height 28
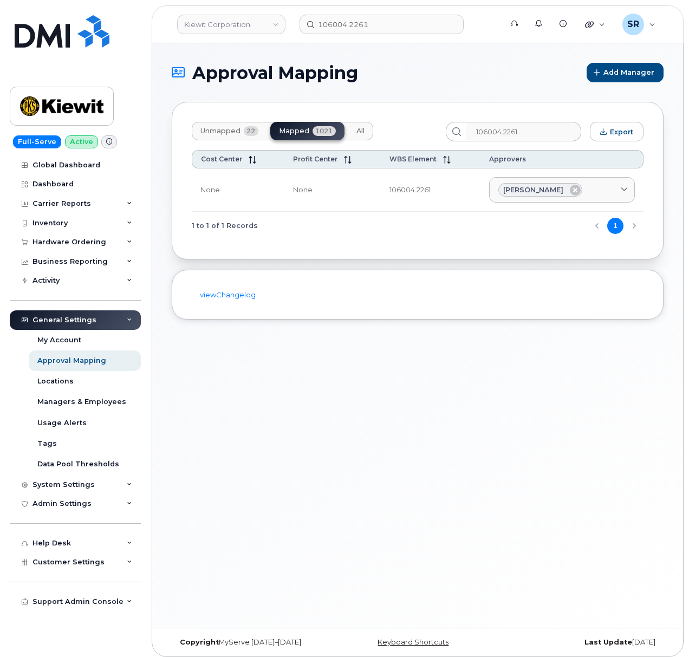
click at [404, 54] on div "Approval Mapping Add Manager Unmapped 22 Mapped 1021 All 106004.2261 Export Cos…" at bounding box center [417, 335] width 531 height 584
click at [82, 243] on div "Hardware Ordering" at bounding box center [69, 242] width 74 height 9
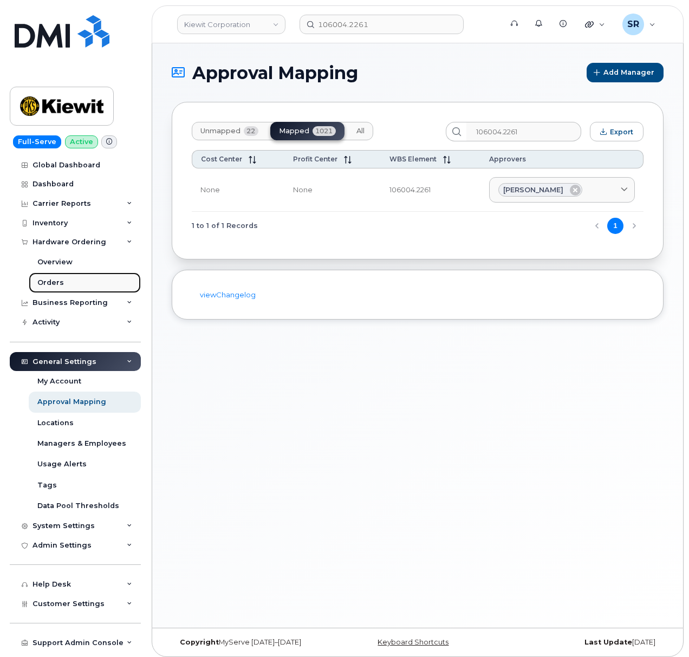
click at [73, 282] on link "Orders" at bounding box center [85, 282] width 112 height 21
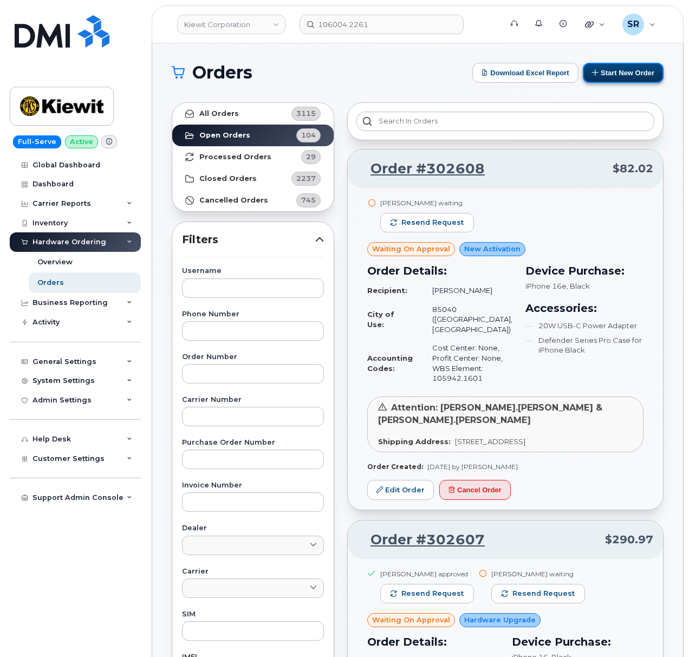
click at [627, 64] on button "Start New Order" at bounding box center [623, 73] width 81 height 20
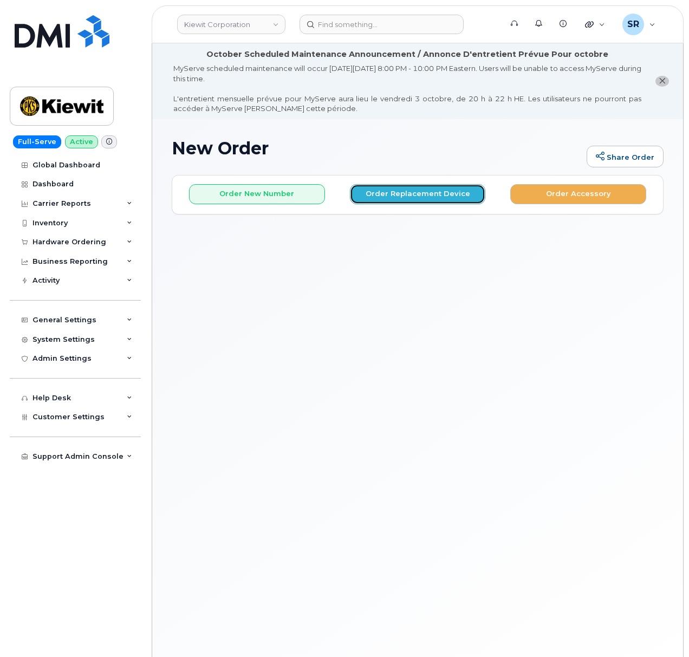
click at [440, 193] on button "Order Replacement Device" at bounding box center [418, 194] width 136 height 20
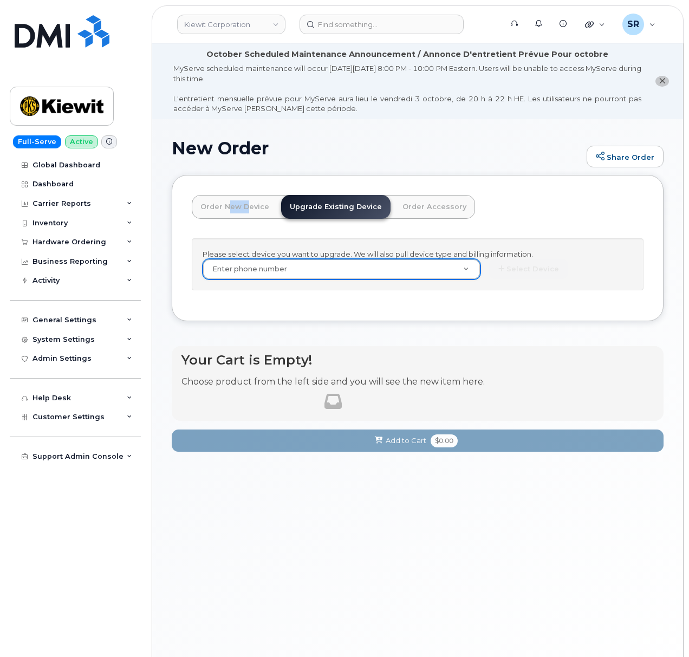
click at [223, 206] on link "Order New Device" at bounding box center [235, 207] width 86 height 24
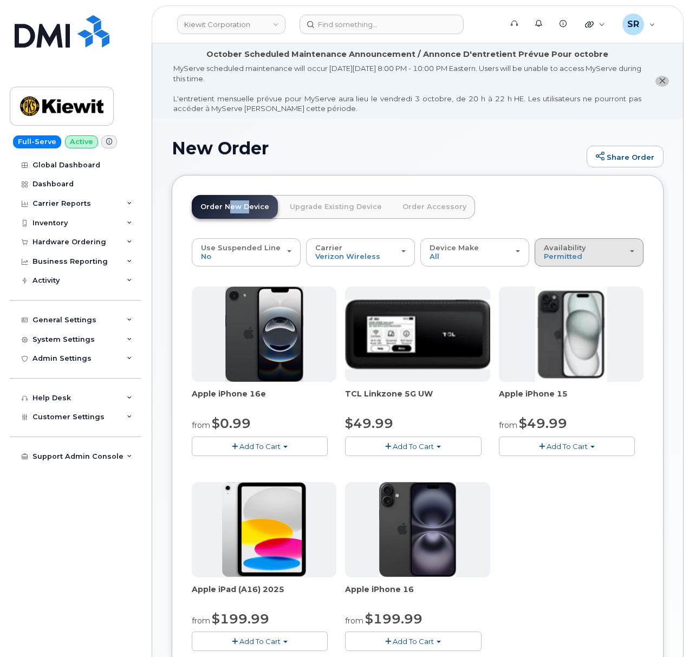
click at [577, 262] on button "Availability Permitted All" at bounding box center [589, 252] width 109 height 28
click at [557, 297] on label "All" at bounding box center [548, 295] width 23 height 13
click at [0, 0] on input "All" at bounding box center [0, 0] width 0 height 0
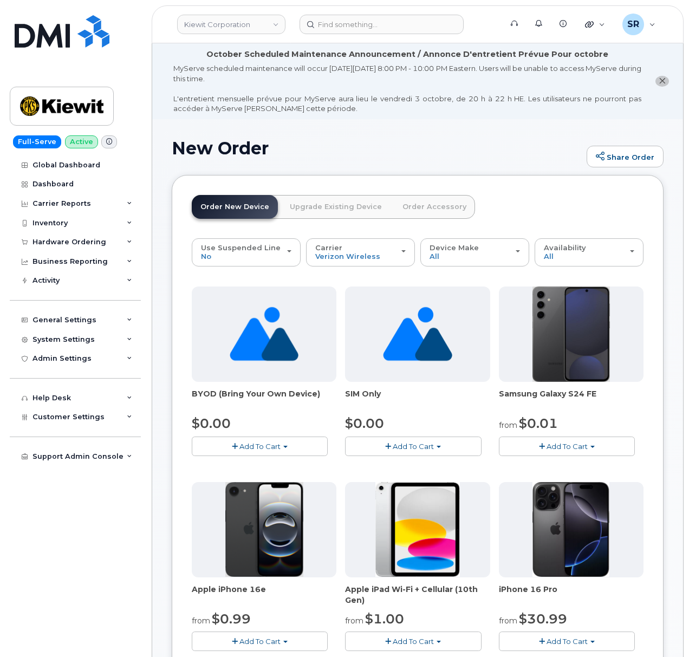
click at [438, 206] on link "Order Accessory" at bounding box center [434, 207] width 81 height 24
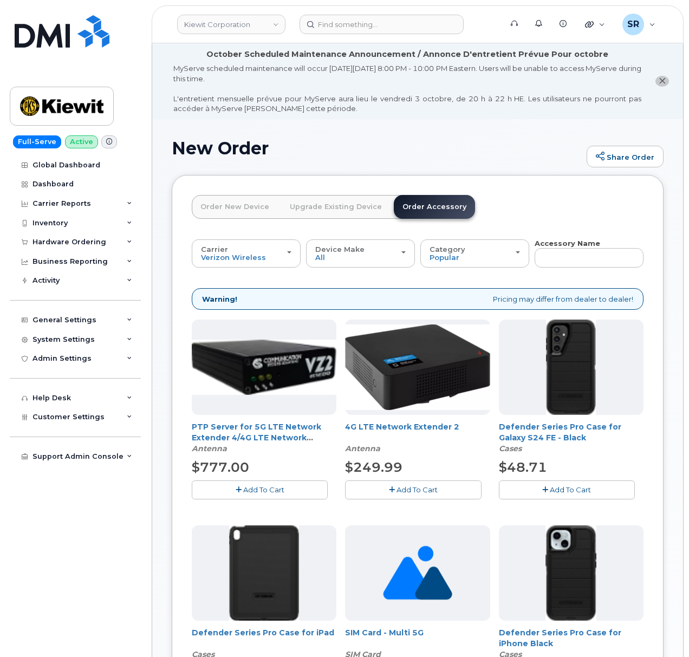
click at [218, 211] on link "Order New Device" at bounding box center [235, 207] width 86 height 24
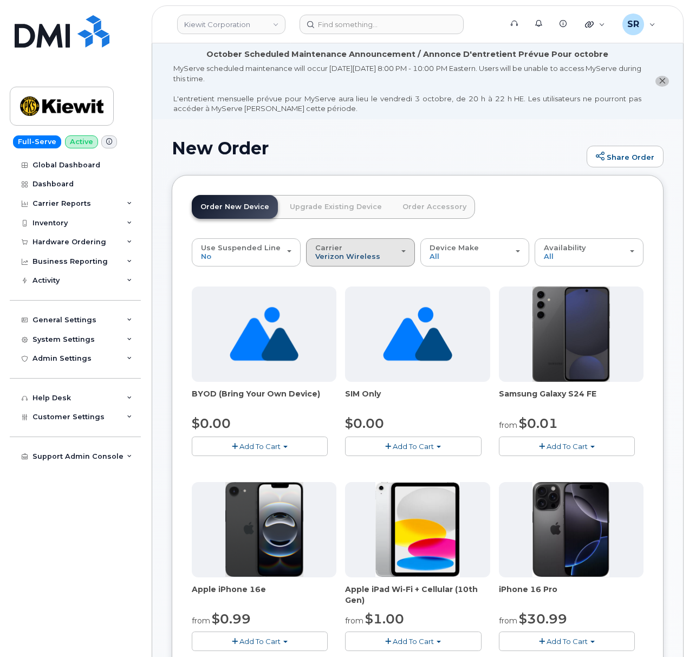
click at [360, 256] on span "Verizon Wireless" at bounding box center [347, 256] width 65 height 9
click at [354, 312] on label "AT&T Wireless" at bounding box center [344, 313] width 70 height 13
click at [0, 0] on input "AT&T Wireless" at bounding box center [0, 0] width 0 height 0
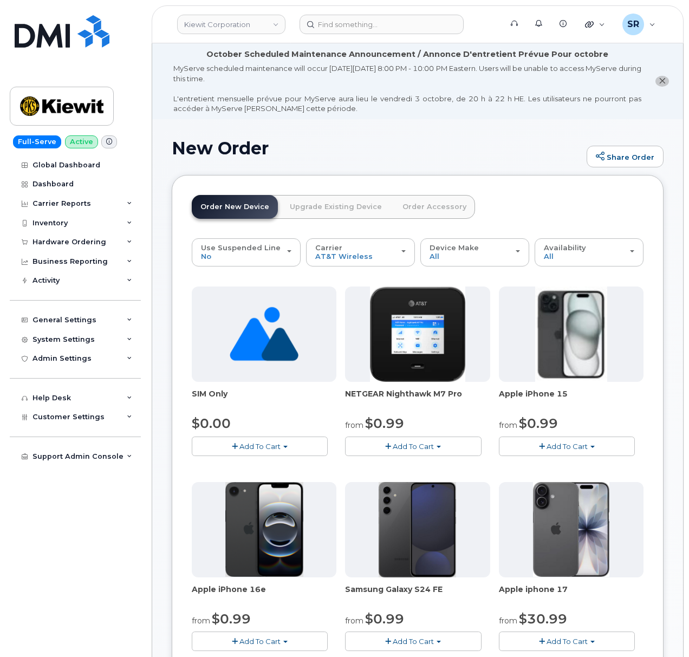
click at [449, 449] on button "Add To Cart" at bounding box center [413, 445] width 136 height 19
click at [436, 467] on link "$0.99 - 2 Year Activation" at bounding box center [402, 467] width 108 height 14
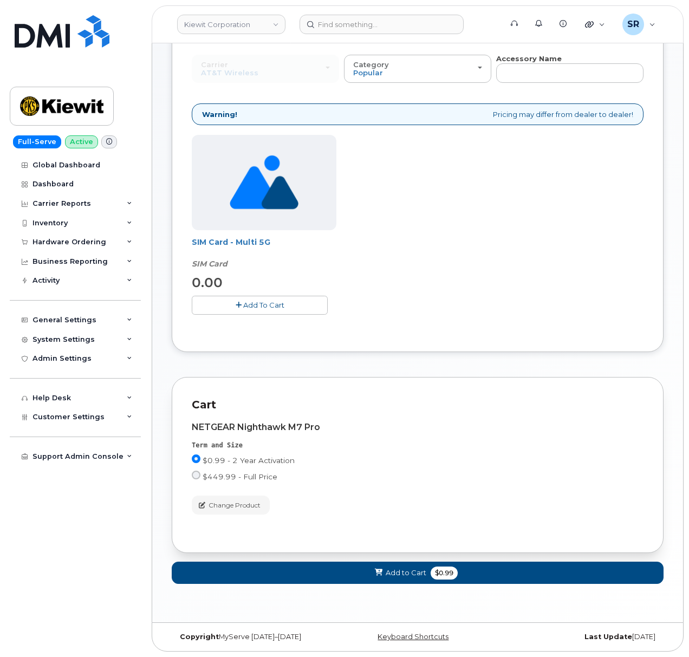
scroll to position [190, 0]
click at [458, 573] on button "Add to Cart $0.99" at bounding box center [418, 573] width 492 height 22
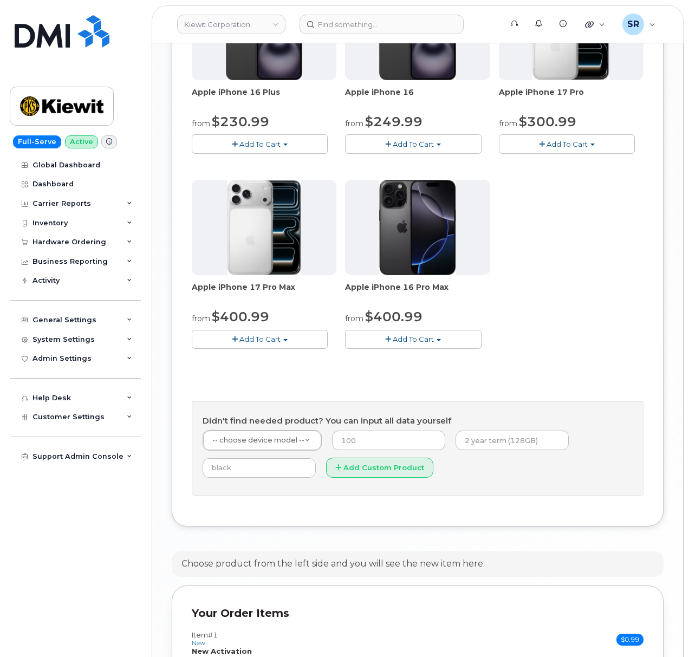
scroll to position [1064, 0]
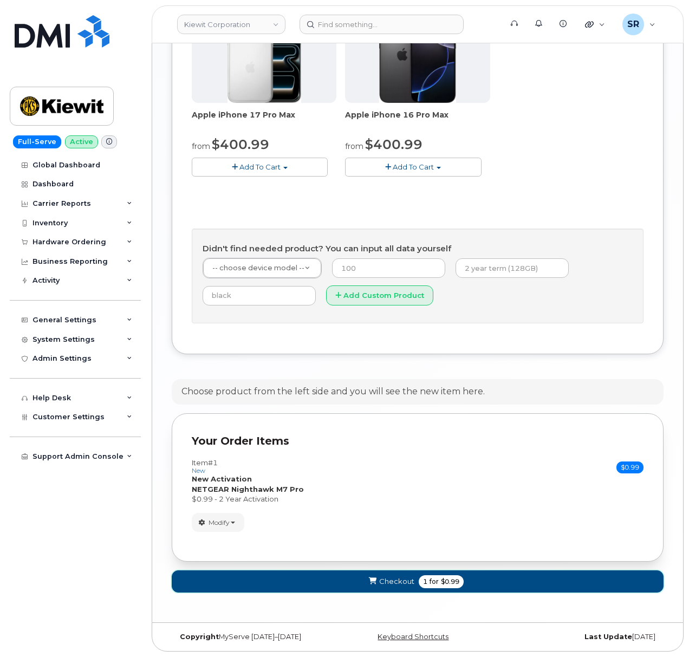
click at [447, 579] on span "$0.99" at bounding box center [450, 582] width 18 height 10
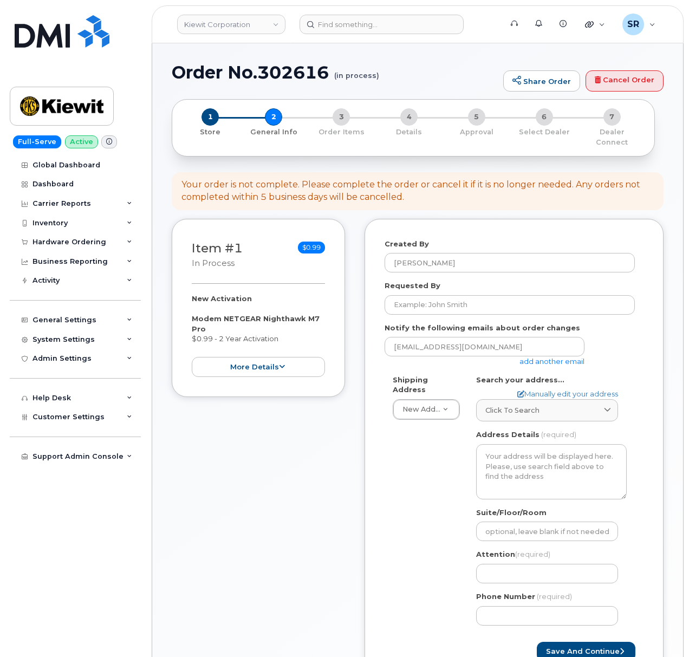
select select
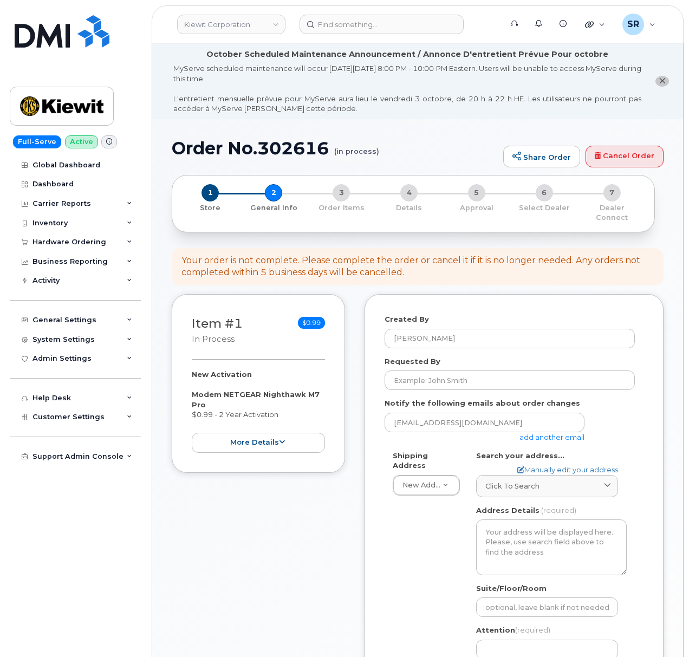
click at [482, 295] on div "Created By Sebastian Reissig Requested By Notify the following emails about ord…" at bounding box center [513, 525] width 299 height 463
click at [458, 375] on input "Requested By" at bounding box center [510, 379] width 250 height 19
paste input "Maxwell Regan"
type input "Maxwell Regan"
drag, startPoint x: 487, startPoint y: 369, endPoint x: 291, endPoint y: 363, distance: 196.7
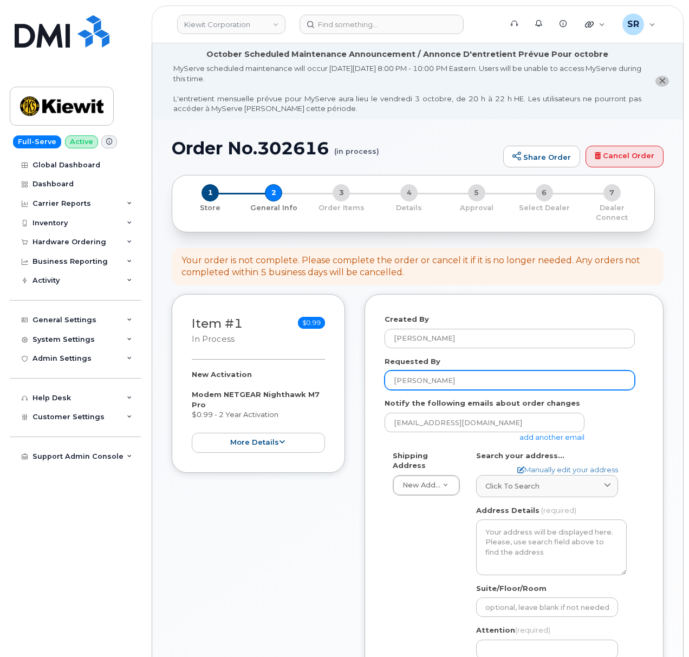
click at [291, 363] on div "Item #1 in process $0.99 New Activation Modem NETGEAR Nighthawk M7 Pro $0.99 - …" at bounding box center [418, 533] width 492 height 479
click at [544, 433] on link "add another email" at bounding box center [551, 437] width 65 height 9
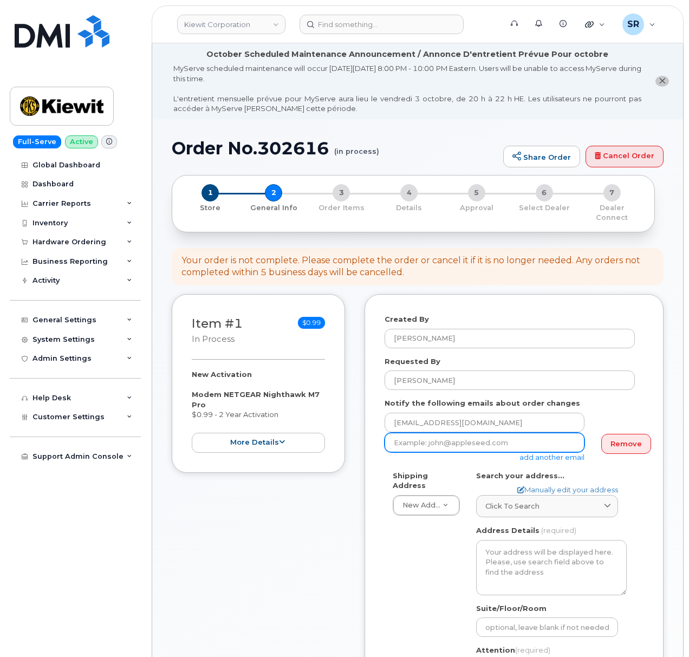
click at [529, 438] on input "email" at bounding box center [485, 442] width 200 height 19
paste input "MAXWELL.REGAN@KIEWIT.COM"
type input "MAXWELL.REGAN@KIEWIT.COM"
click at [369, 453] on div "Created By Sebastian Reissig Requested By Maxwell Regan Notify the following em…" at bounding box center [513, 535] width 299 height 483
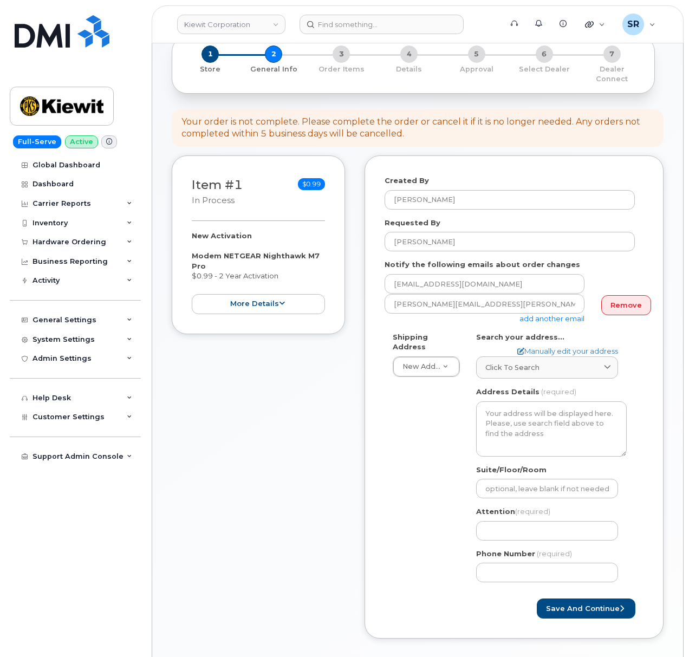
scroll to position [144, 0]
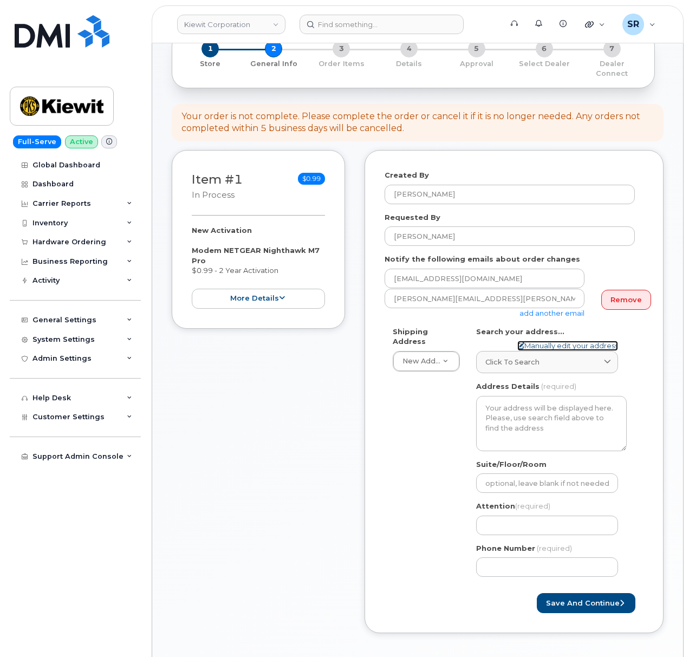
click at [570, 341] on link "Manually edit your address" at bounding box center [567, 346] width 101 height 10
select select
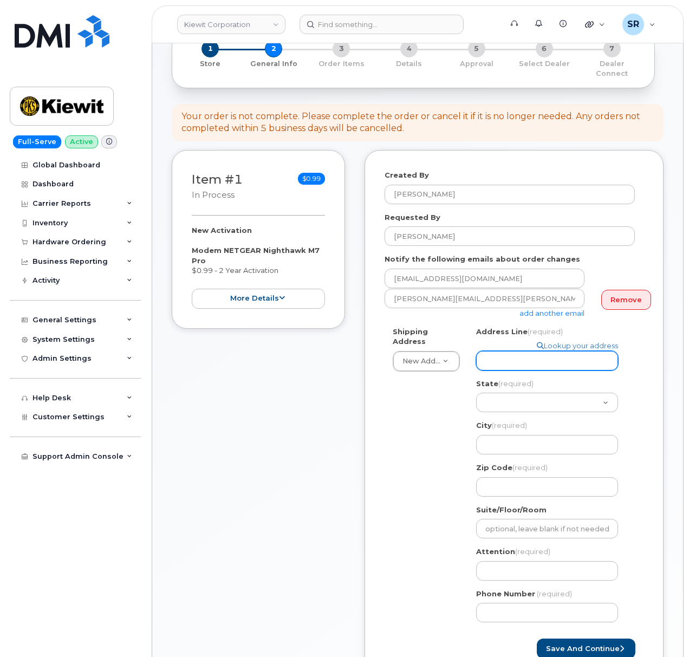
click at [500, 352] on input "Address Line (required)" at bounding box center [547, 360] width 142 height 19
paste input "85 Stokes King Rd"
select select
type input "85 Stokes King Rd"
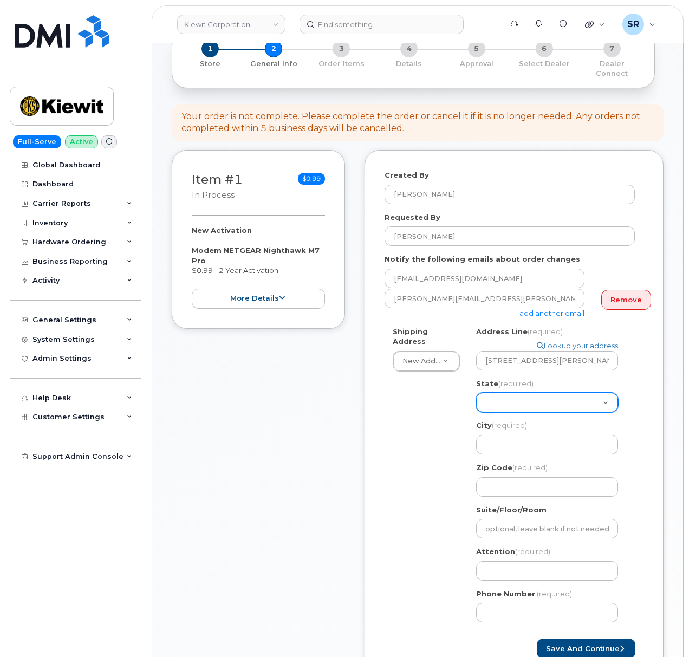
click at [509, 393] on select "Alabama Alaska American Samoa Arizona Arkansas California Colorado Connecticut …" at bounding box center [547, 402] width 142 height 19
select select "MS"
click at [476, 393] on select "Alabama Alaska American Samoa Arizona Arkansas California Colorado Connecticut …" at bounding box center [547, 402] width 142 height 19
click at [524, 439] on input "City (required)" at bounding box center [547, 444] width 142 height 19
click at [517, 438] on input "City (required)" at bounding box center [547, 444] width 142 height 19
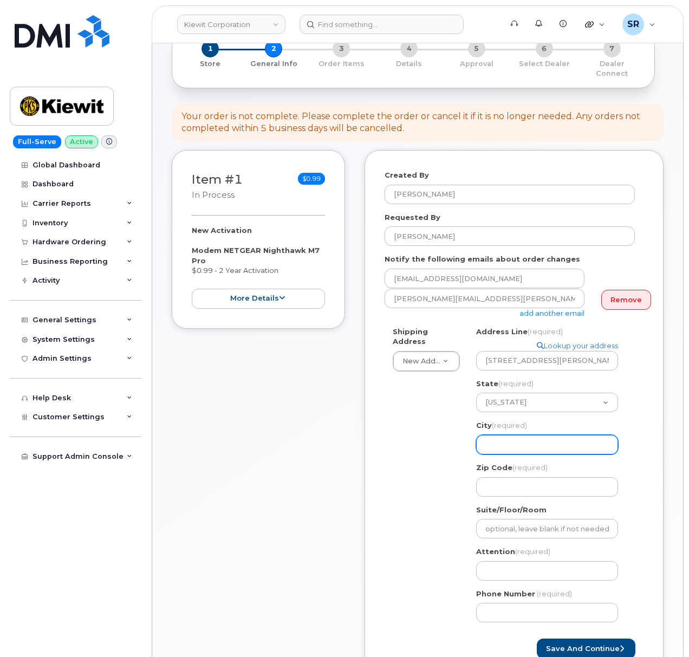
paste input "Greenville"
select select
type input "Greenville"
click at [496, 477] on input "Zip Code (required)" at bounding box center [547, 486] width 142 height 19
select select
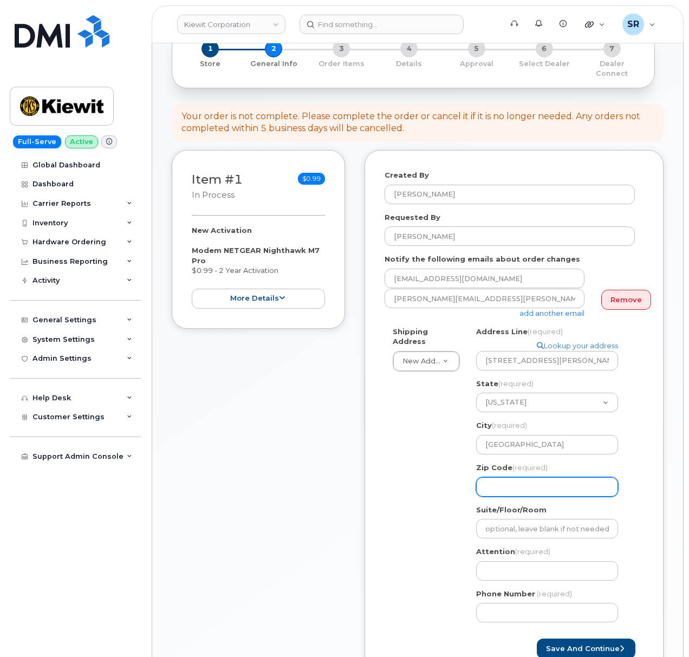
type input "3"
select select
type input "38"
select select
type input "387"
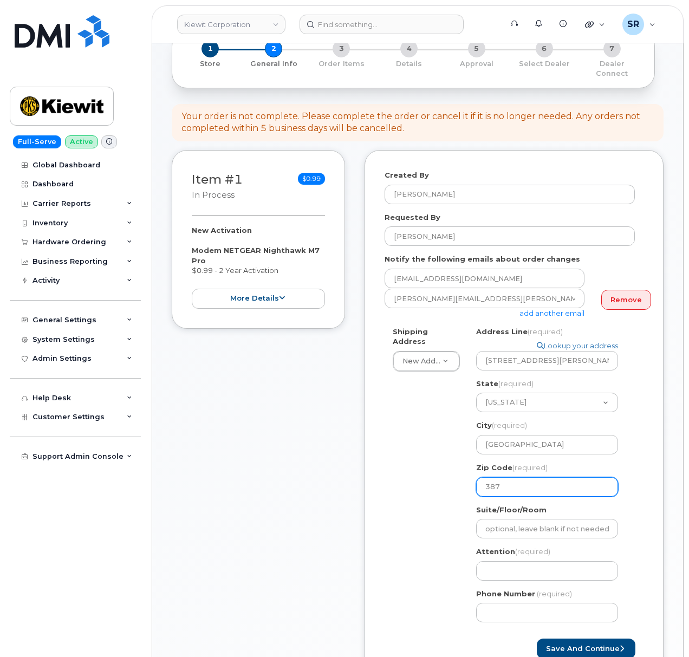
select select
type input "3870"
select select
type input "38703"
click at [432, 508] on div "Shipping Address New Address New Address 2306 foreman rd 6747 Old Us highway 27…" at bounding box center [510, 479] width 250 height 304
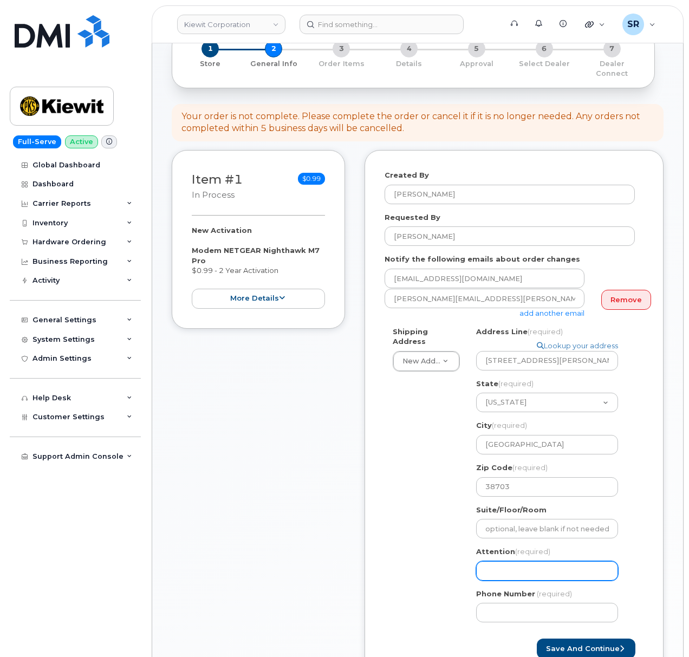
click at [492, 561] on input "Attention (required)" at bounding box center [547, 570] width 142 height 19
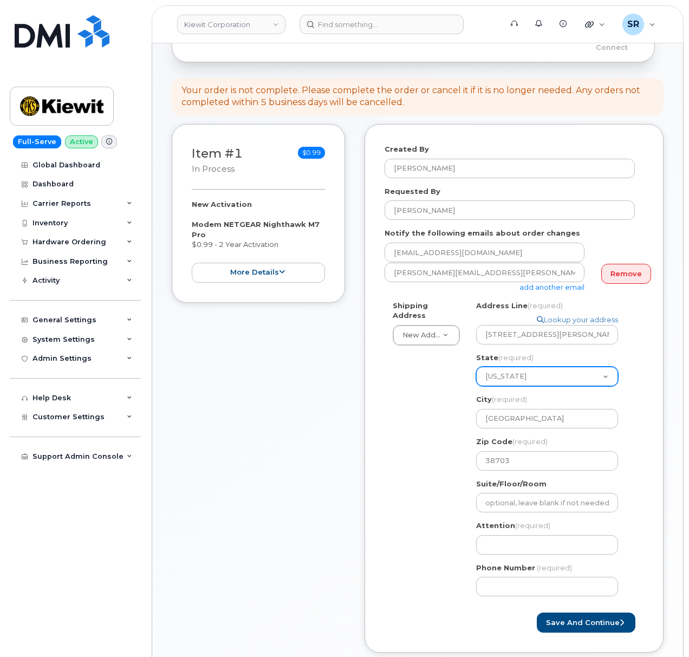
scroll to position [217, 0]
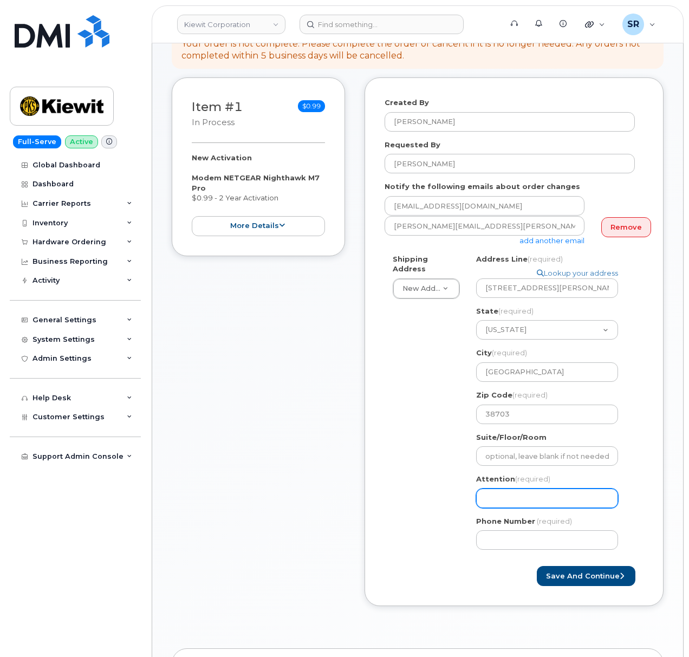
drag, startPoint x: 526, startPoint y: 488, endPoint x: 674, endPoint y: 246, distance: 283.8
click at [526, 488] on input "Attention (required)" at bounding box center [547, 497] width 142 height 19
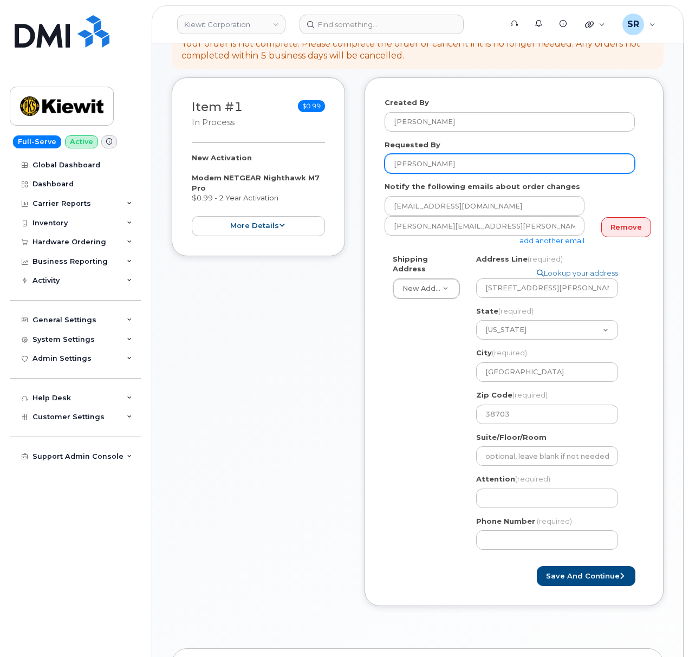
drag, startPoint x: 459, startPoint y: 151, endPoint x: 365, endPoint y: 165, distance: 95.3
click at [364, 165] on div "Item #1 in process $0.99 New Activation Modem NETGEAR Nighthawk M7 Pro $0.99 - …" at bounding box center [418, 349] width 492 height 545
click at [510, 478] on div "Attention (required)" at bounding box center [551, 491] width 151 height 34
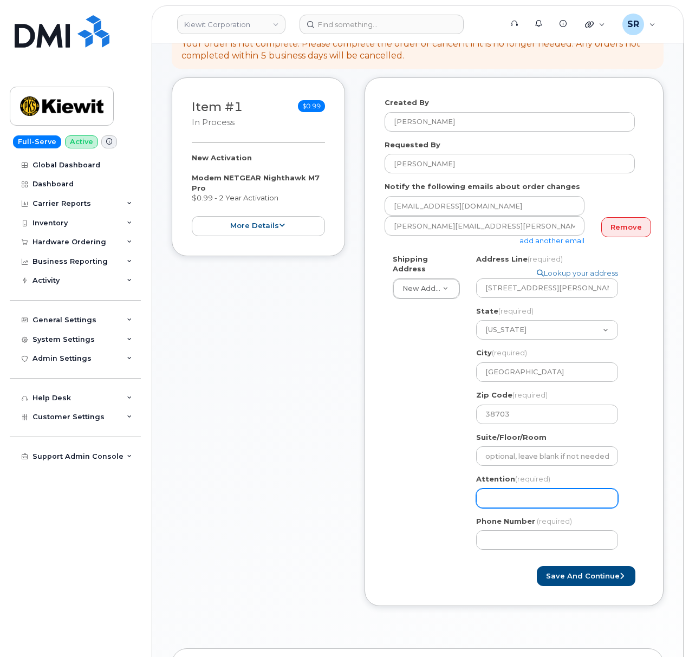
click at [510, 488] on input "Attention (required)" at bounding box center [547, 497] width 142 height 19
paste input "[PERSON_NAME]"
select select
type input "[PERSON_NAME]"
drag, startPoint x: 410, startPoint y: 388, endPoint x: 650, endPoint y: 104, distance: 371.6
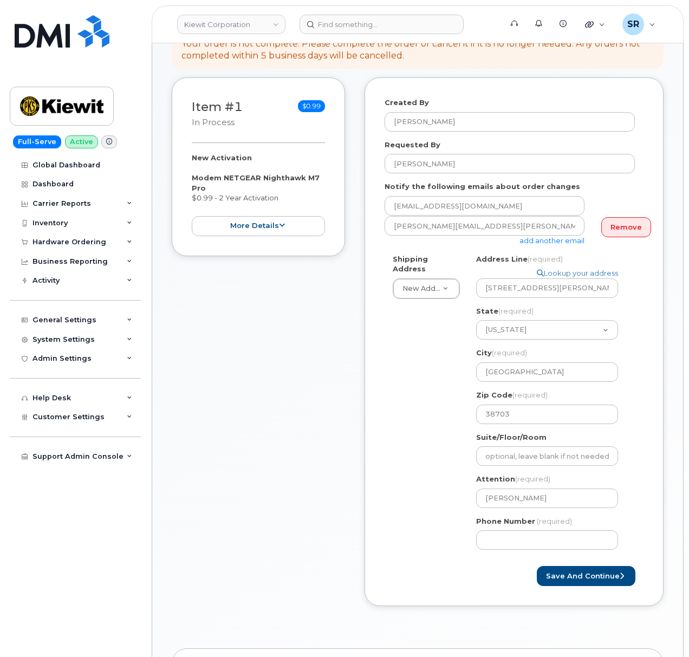
click at [412, 386] on div "Shipping Address New Address New Address 2306 foreman rd 6747 Old Us highway 27…" at bounding box center [510, 406] width 250 height 304
click at [546, 530] on input "Phone Number" at bounding box center [547, 539] width 142 height 19
paste input "5126693618"
select select
type input "5126693618"
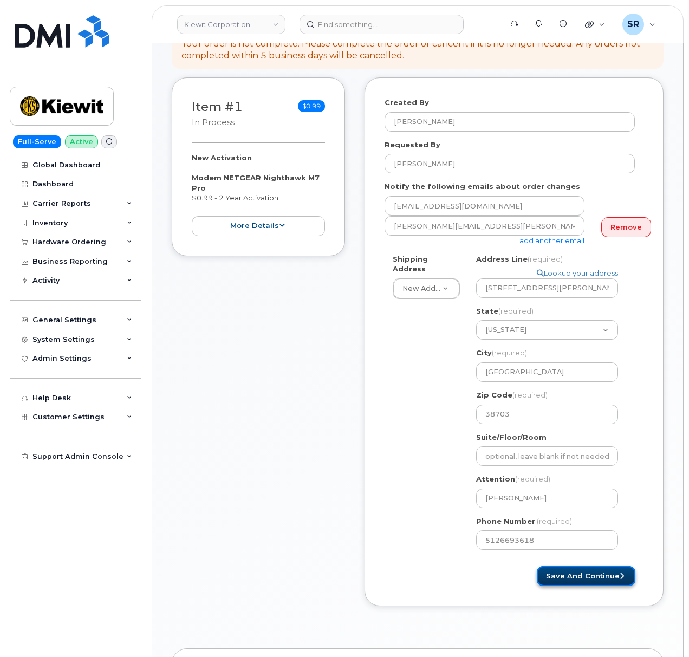
click at [579, 569] on button "Save and Continue" at bounding box center [586, 576] width 99 height 20
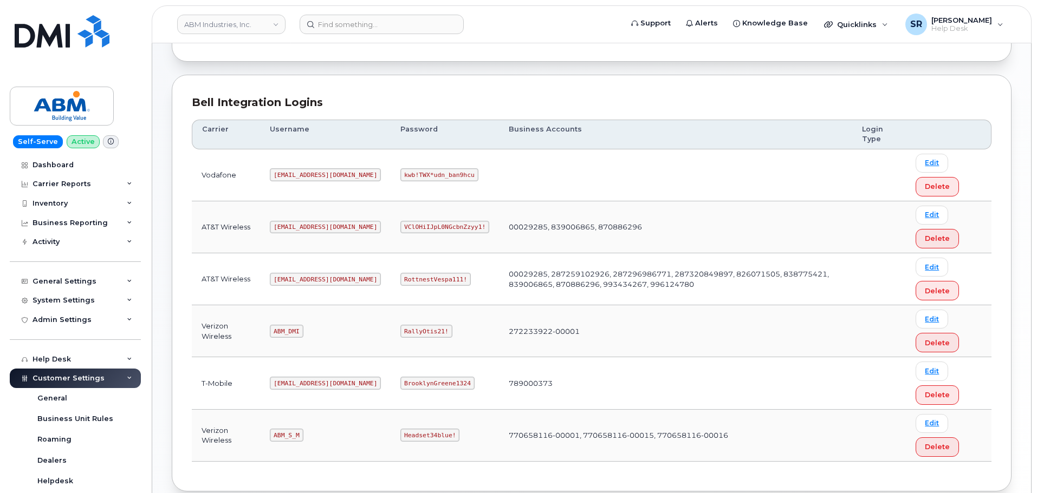
scroll to position [162, 0]
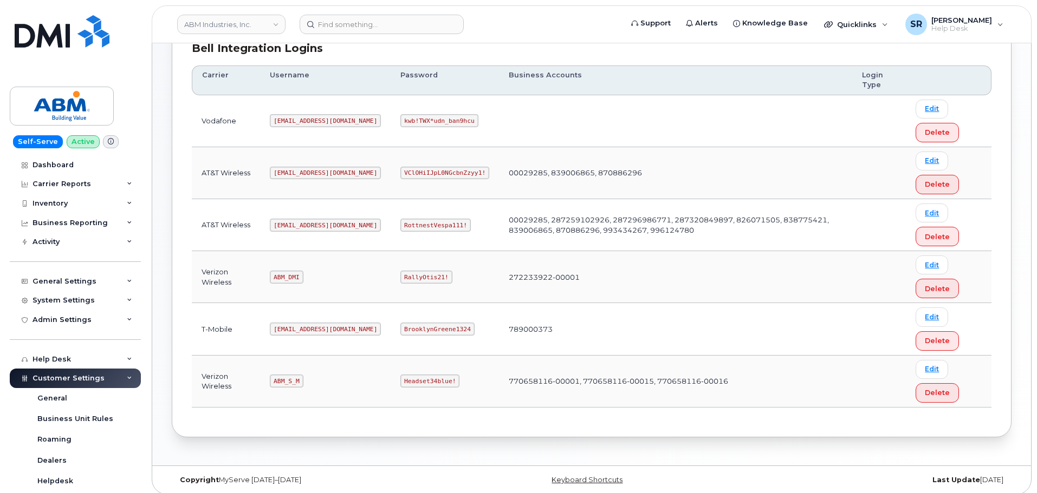
click at [288, 227] on code "[EMAIL_ADDRESS][DOMAIN_NAME]" at bounding box center [325, 225] width 111 height 13
copy code "[EMAIL_ADDRESS][DOMAIN_NAME]"
click at [408, 218] on td "RottnestVespa111!" at bounding box center [444, 225] width 108 height 52
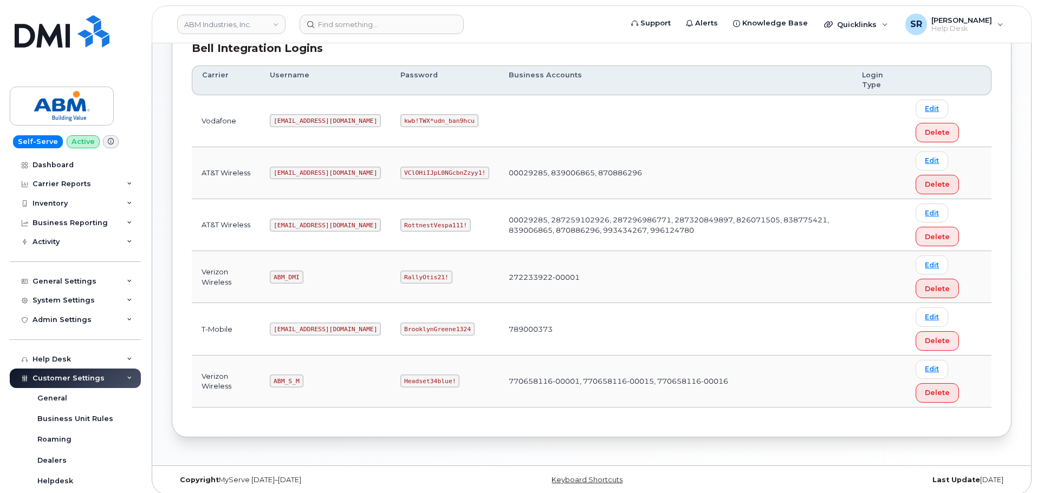
click at [400, 226] on code "RottnestVespa111!" at bounding box center [435, 225] width 70 height 13
copy code "RottnestVespa111!"
click at [330, 233] on td "[EMAIL_ADDRESS][DOMAIN_NAME]" at bounding box center [325, 225] width 131 height 52
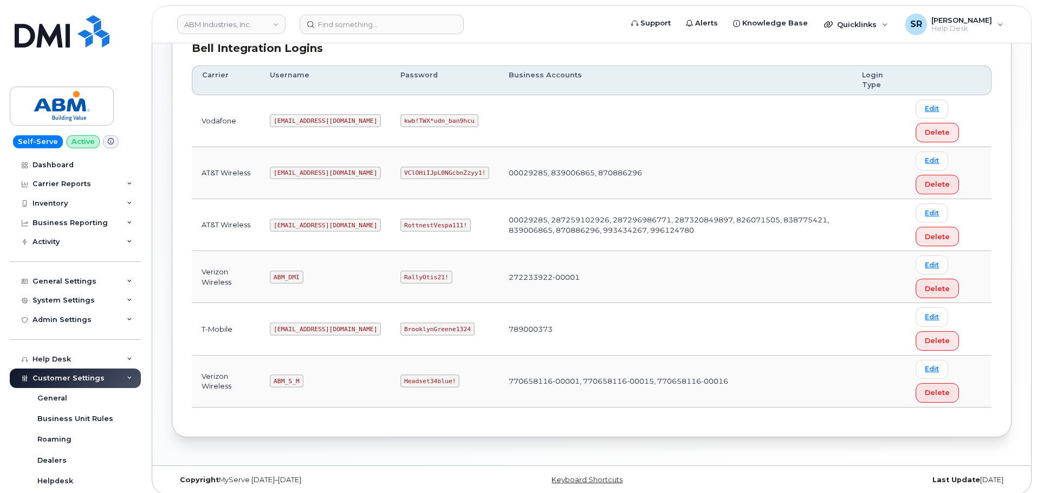
click at [280, 275] on code "ABM_DMI" at bounding box center [286, 277] width 33 height 13
click at [289, 277] on code "ABM_DMI" at bounding box center [286, 277] width 33 height 13
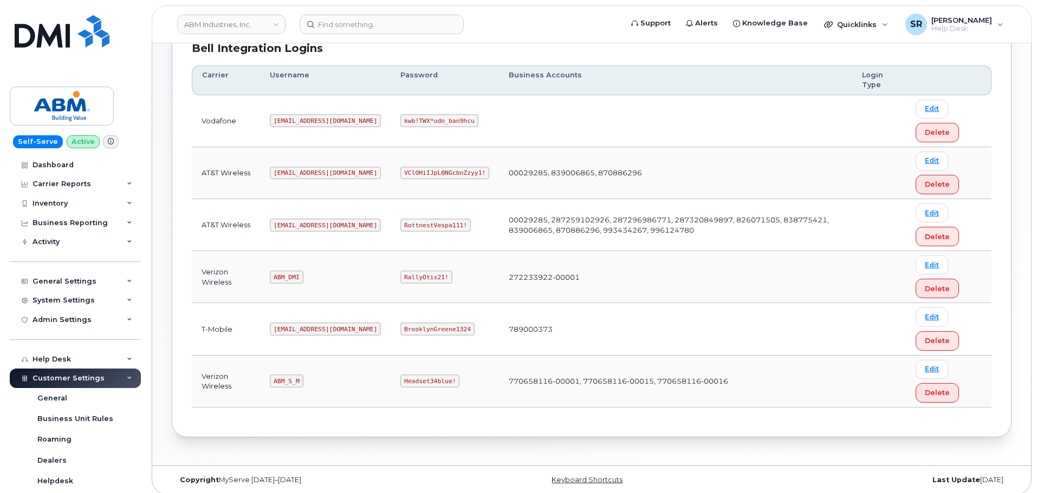
click at [400, 276] on code "RallyOtis21!" at bounding box center [425, 277] width 51 height 13
copy code "RallyOtis21!"
click at [441, 287] on td "RallyOtis21!" at bounding box center [444, 277] width 108 height 52
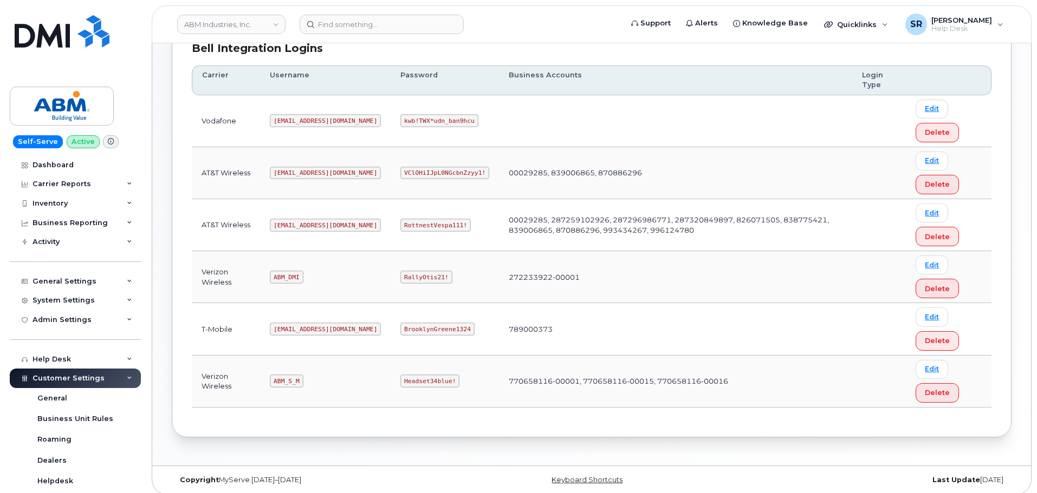
click at [282, 382] on code "ABM_S_M" at bounding box center [286, 381] width 33 height 13
copy code "ABM_S_M"
click at [400, 376] on code "Headset34blue!" at bounding box center [429, 381] width 59 height 13
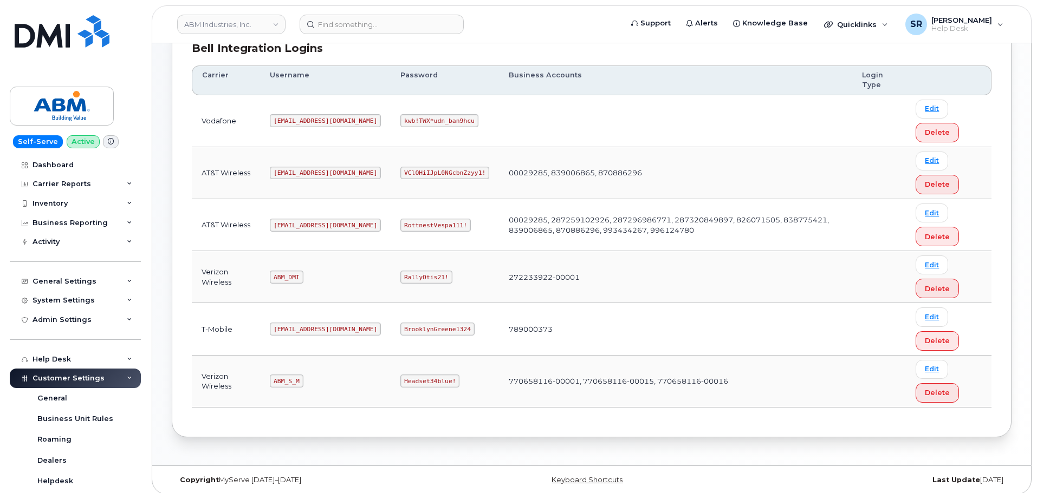
click at [400, 377] on code "Headset34blue!" at bounding box center [429, 381] width 59 height 13
click at [400, 378] on code "Headset34blue!" at bounding box center [429, 381] width 59 height 13
copy code "Headset34blue!"
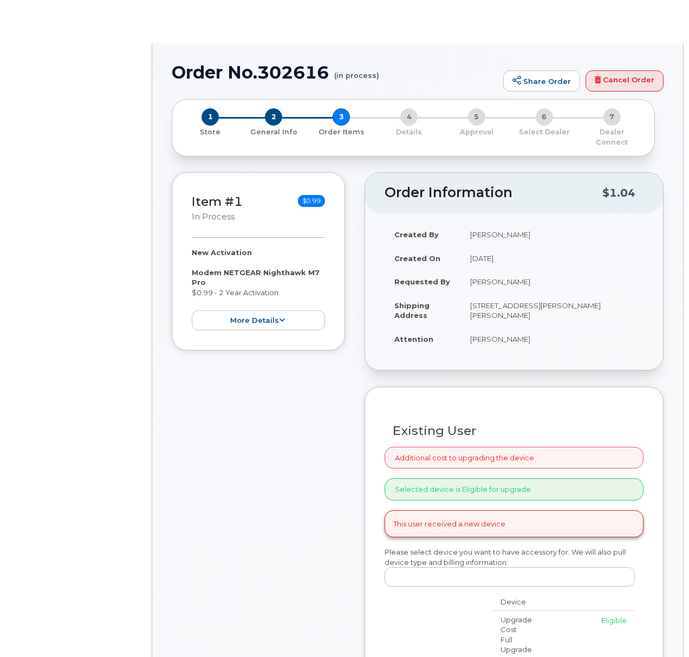
radio input "true"
select select
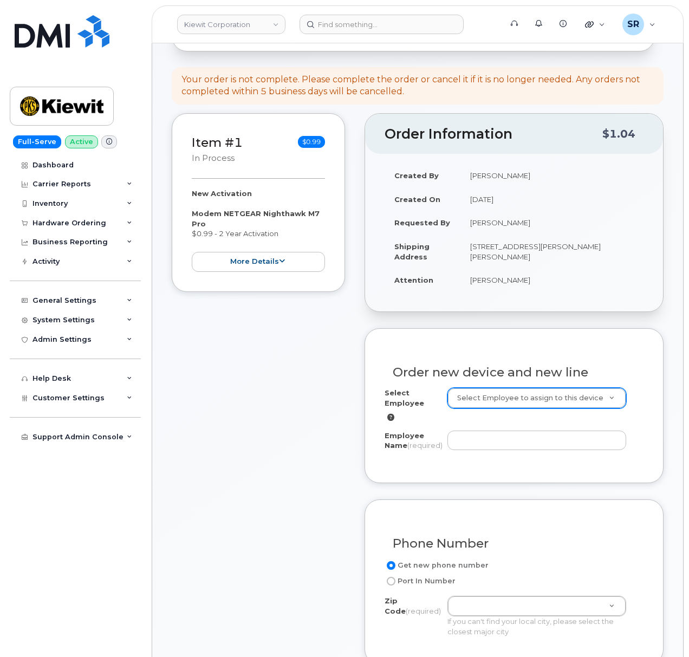
scroll to position [217, 0]
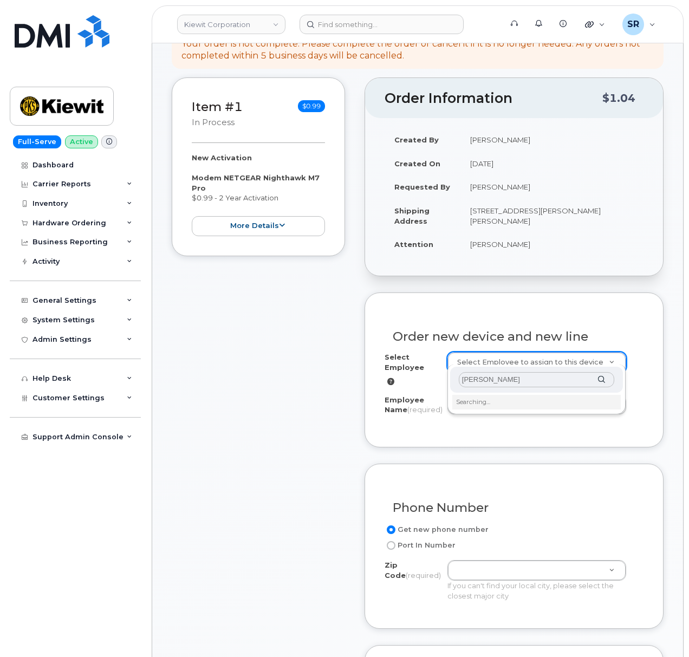
type input "[PERSON_NAME]"
type input "2169695"
type input "[PERSON_NAME]"
type input "[STREET_ADDRESS][PERSON_NAME][PERSON_NAME]"
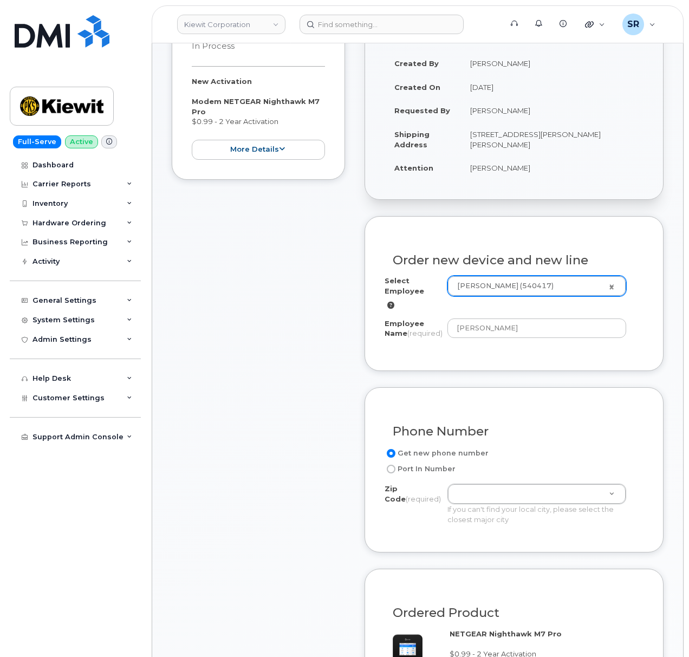
scroll to position [144, 0]
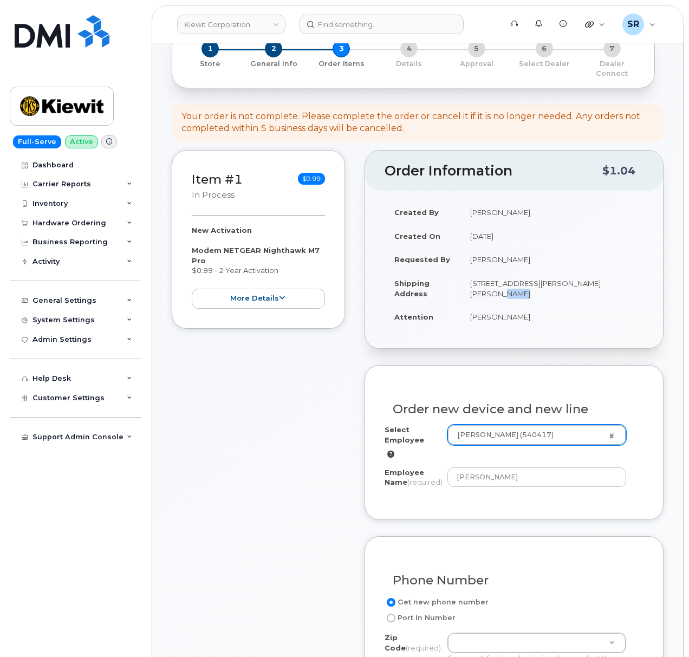
drag, startPoint x: 614, startPoint y: 274, endPoint x: 592, endPoint y: 273, distance: 21.7
click at [592, 273] on td "[STREET_ADDRESS][PERSON_NAME][PERSON_NAME]" at bounding box center [551, 288] width 183 height 34
copy td "38703"
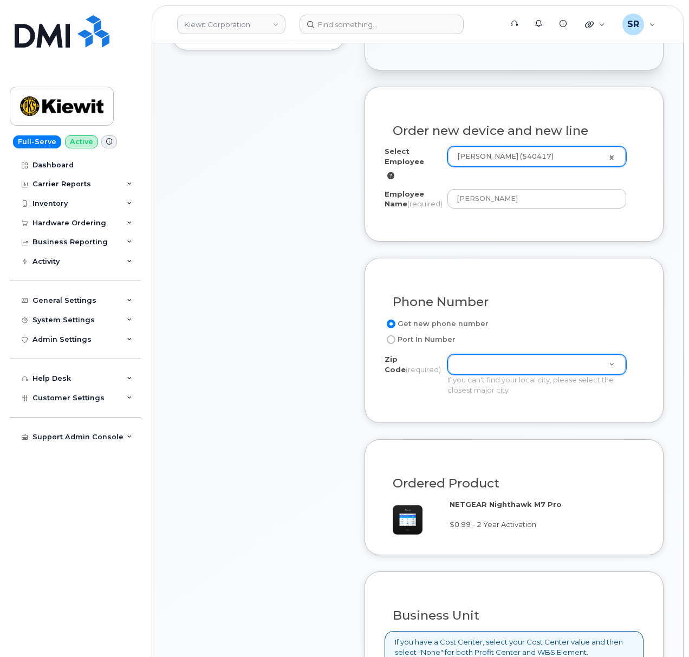
scroll to position [433, 0]
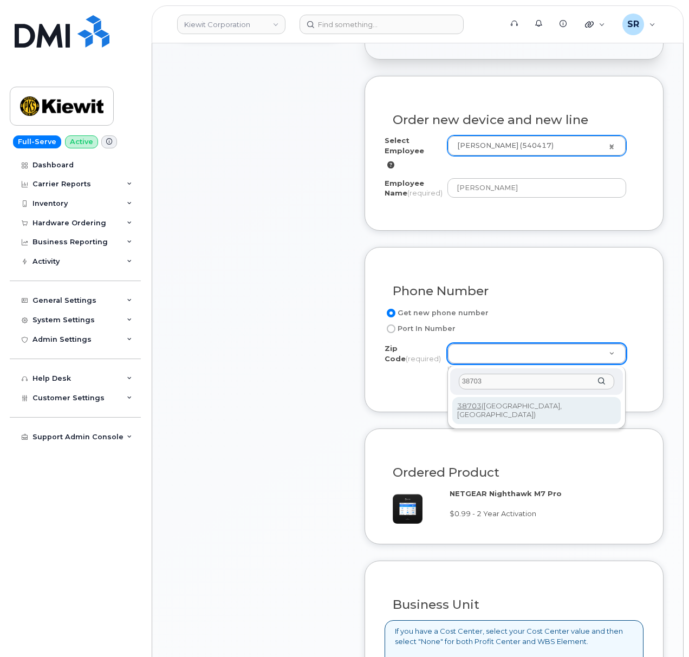
type input "38703"
type input "38703 ([GEOGRAPHIC_DATA], [GEOGRAPHIC_DATA])"
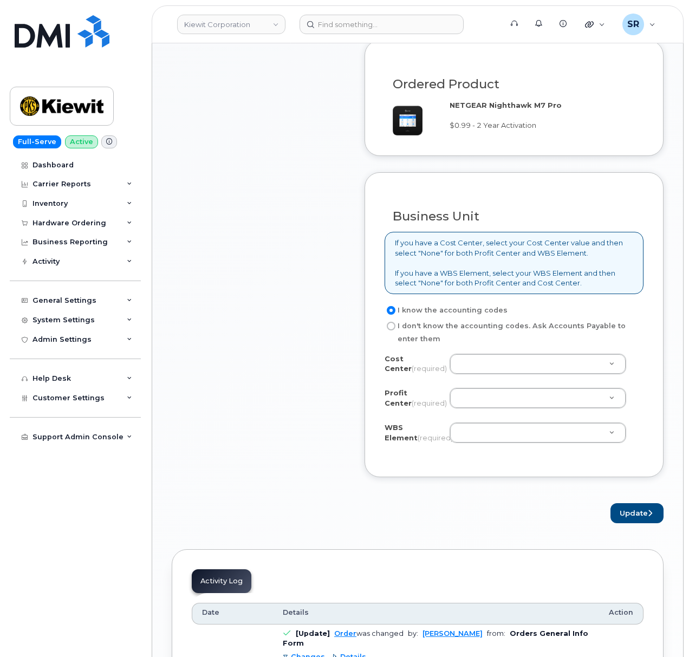
scroll to position [866, 0]
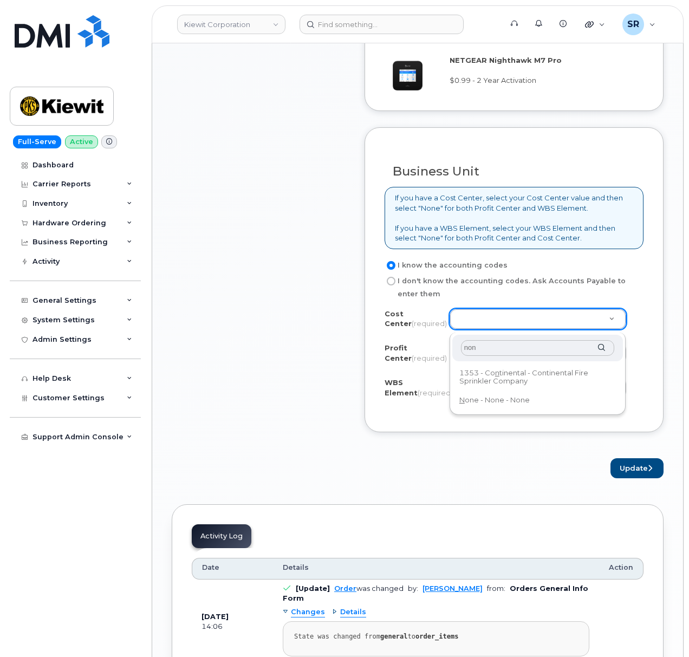
type input "none"
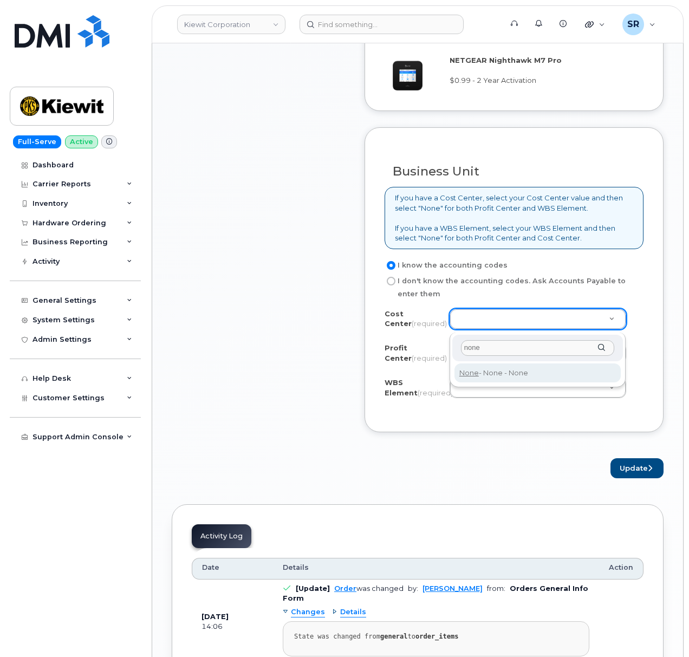
type input "none"
type input "None"
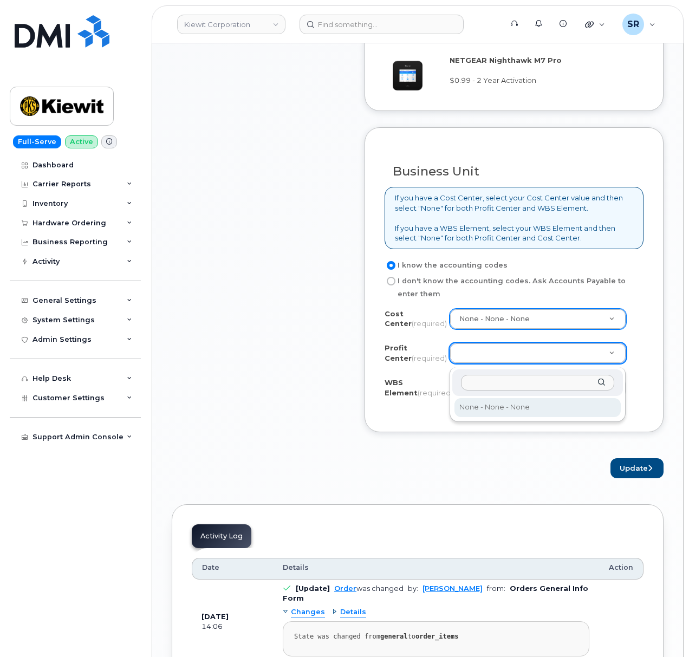
select select "None"
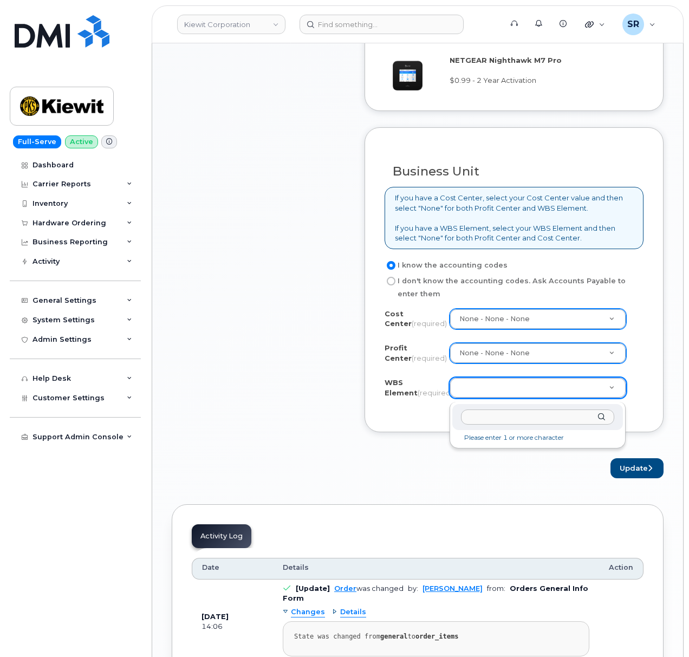
paste input "106004.2261"
type input "106004.2261"
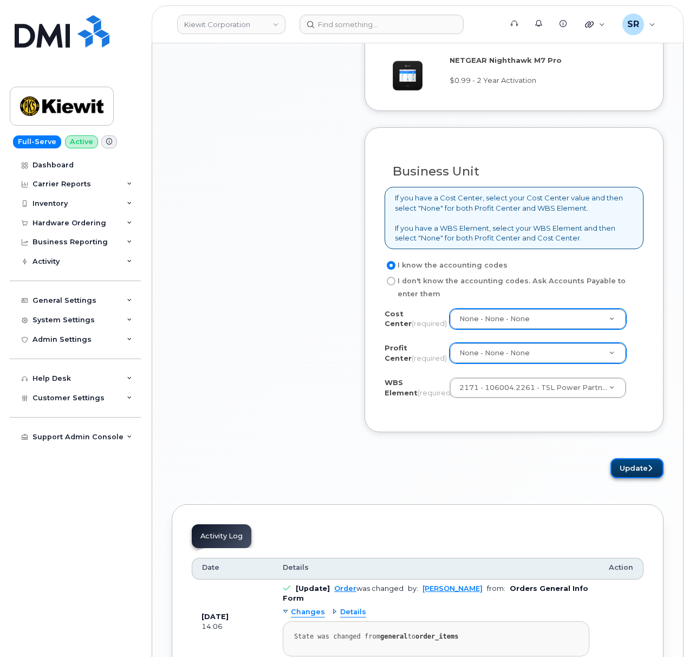
click at [634, 471] on button "Update" at bounding box center [636, 468] width 53 height 20
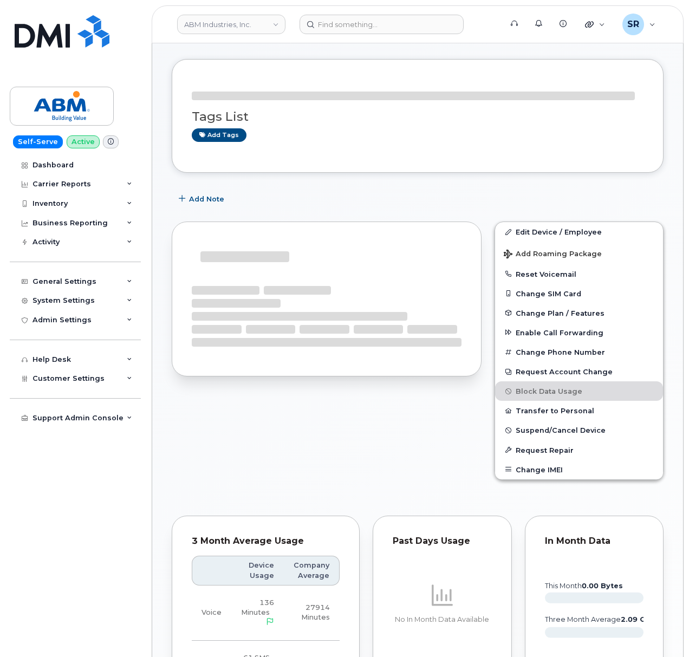
scroll to position [217, 0]
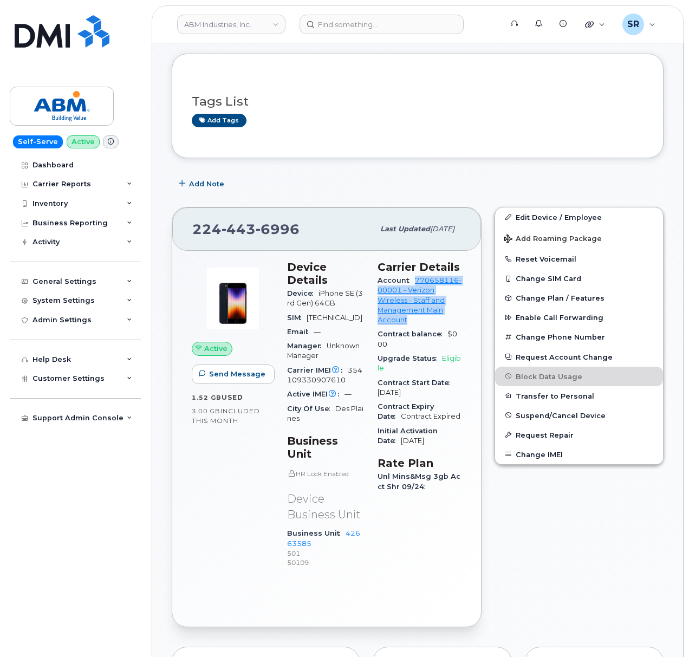
drag, startPoint x: 408, startPoint y: 338, endPoint x: 388, endPoint y: 308, distance: 36.2
click at [388, 308] on div "Account 770658116-00001 - Verizon Wireless - Staff and Management Main Account" at bounding box center [419, 300] width 84 height 54
copy link "770658116-00001 - Verizon Wireless - Staff and Management Main Account"
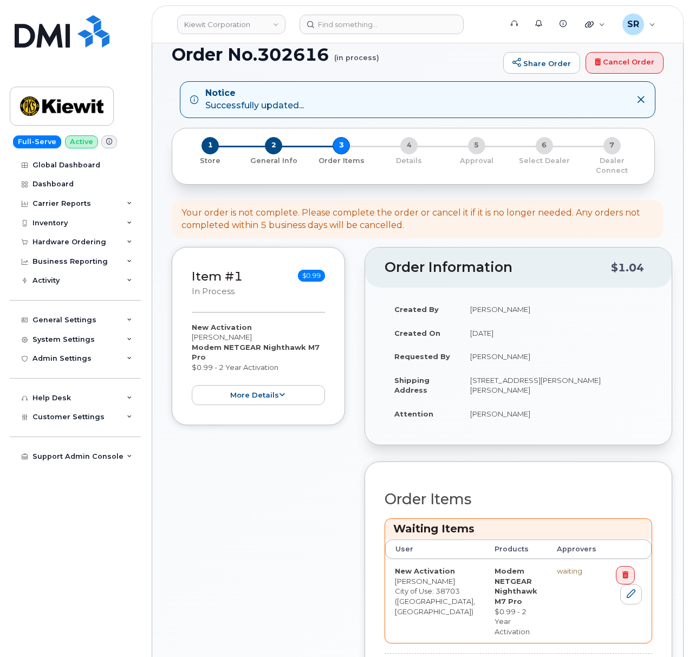
scroll to position [289, 0]
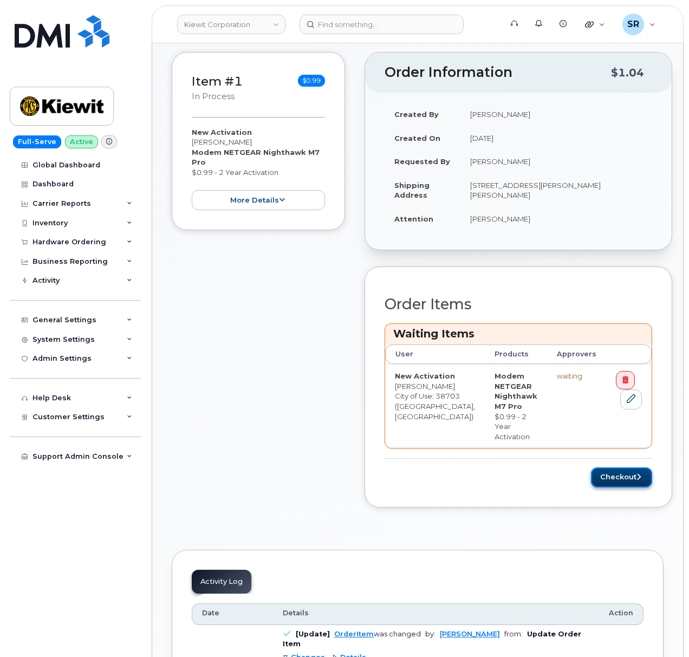
click at [609, 477] on button "Checkout" at bounding box center [621, 477] width 61 height 20
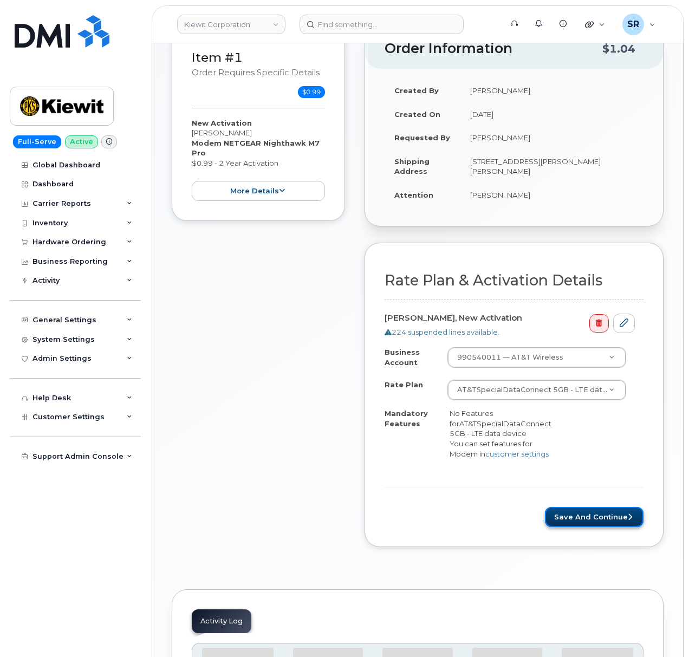
scroll to position [220, 0]
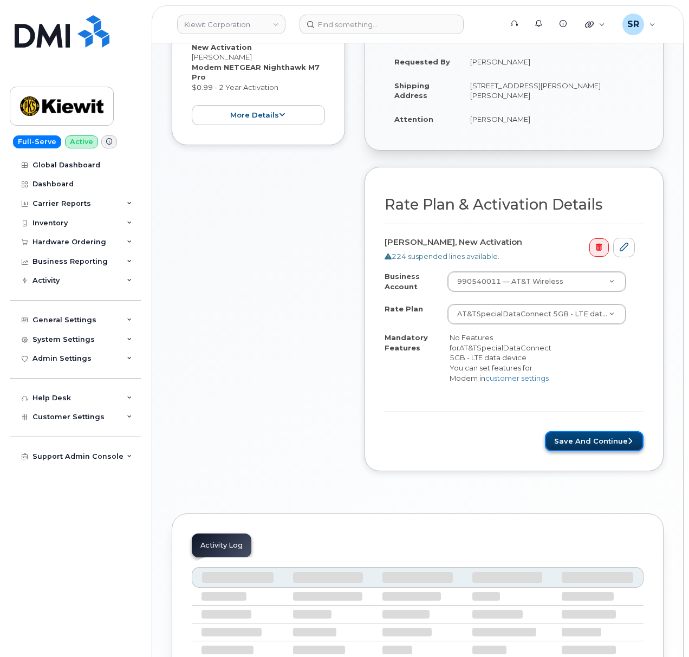
click at [596, 451] on button "Save and Continue" at bounding box center [594, 441] width 99 height 20
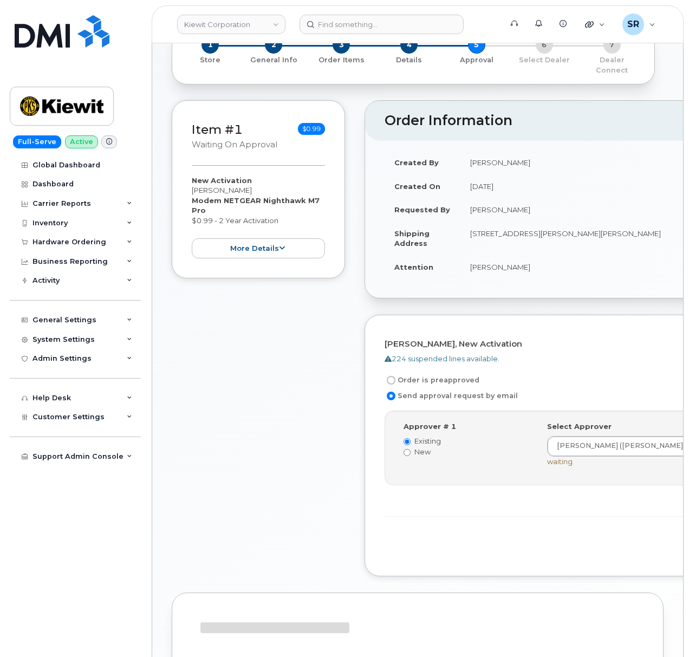
scroll to position [148, 0]
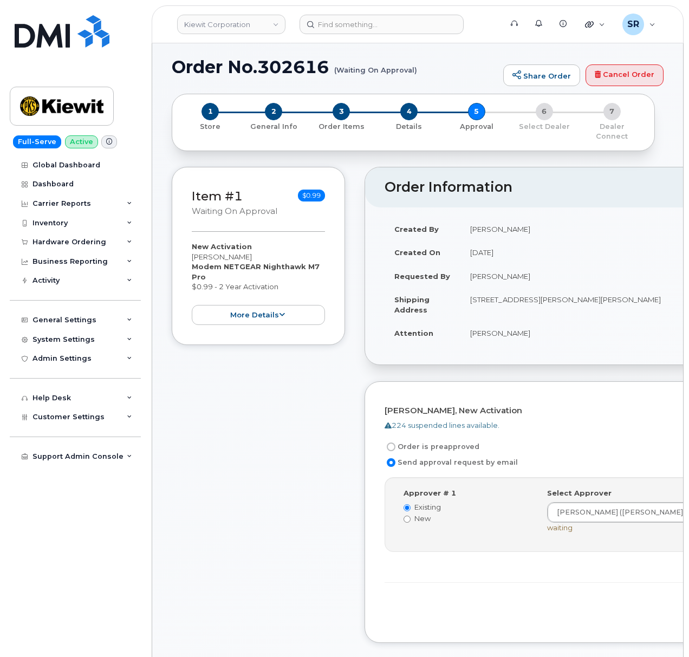
scroll to position [76, 0]
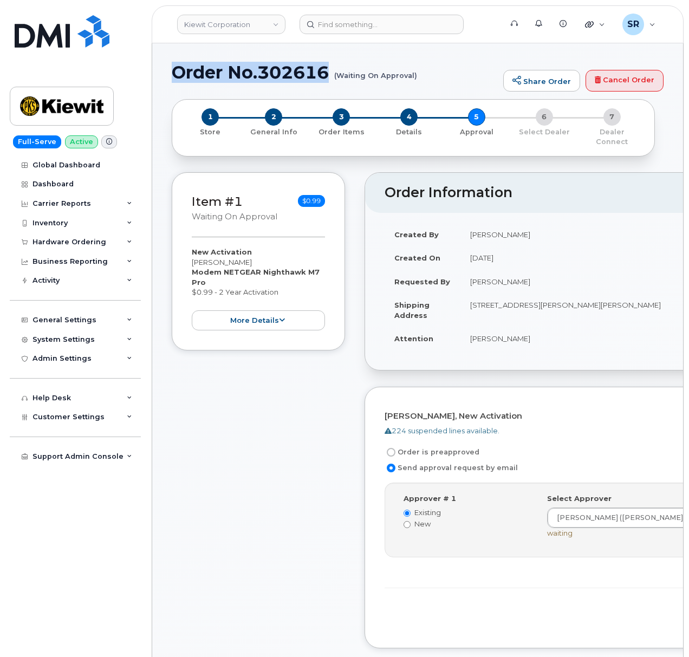
drag, startPoint x: 331, startPoint y: 69, endPoint x: 170, endPoint y: 76, distance: 162.1
copy h1 "Order No.302616"
